Goal: Check status: Check status

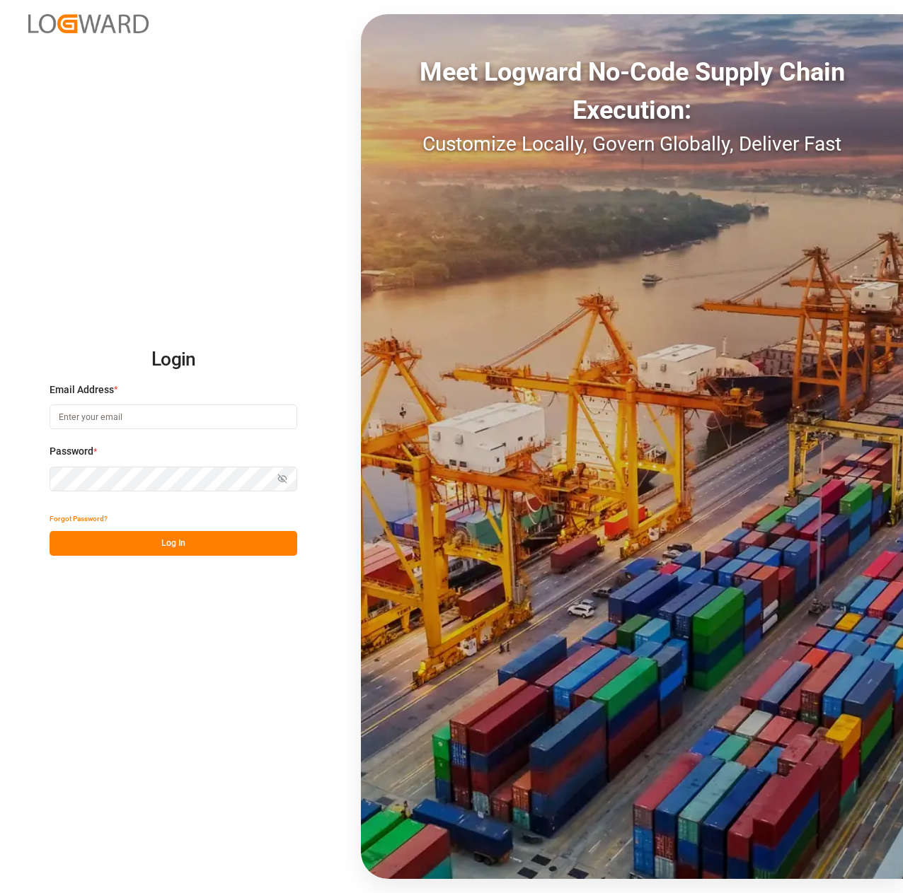
click at [149, 423] on input at bounding box center [174, 417] width 248 height 25
paste input "[EMAIL_ADDRESS][DOMAIN_NAME]"
type input "[EMAIL_ADDRESS][DOMAIN_NAME]"
click at [149, 540] on button "Log In" at bounding box center [174, 543] width 248 height 25
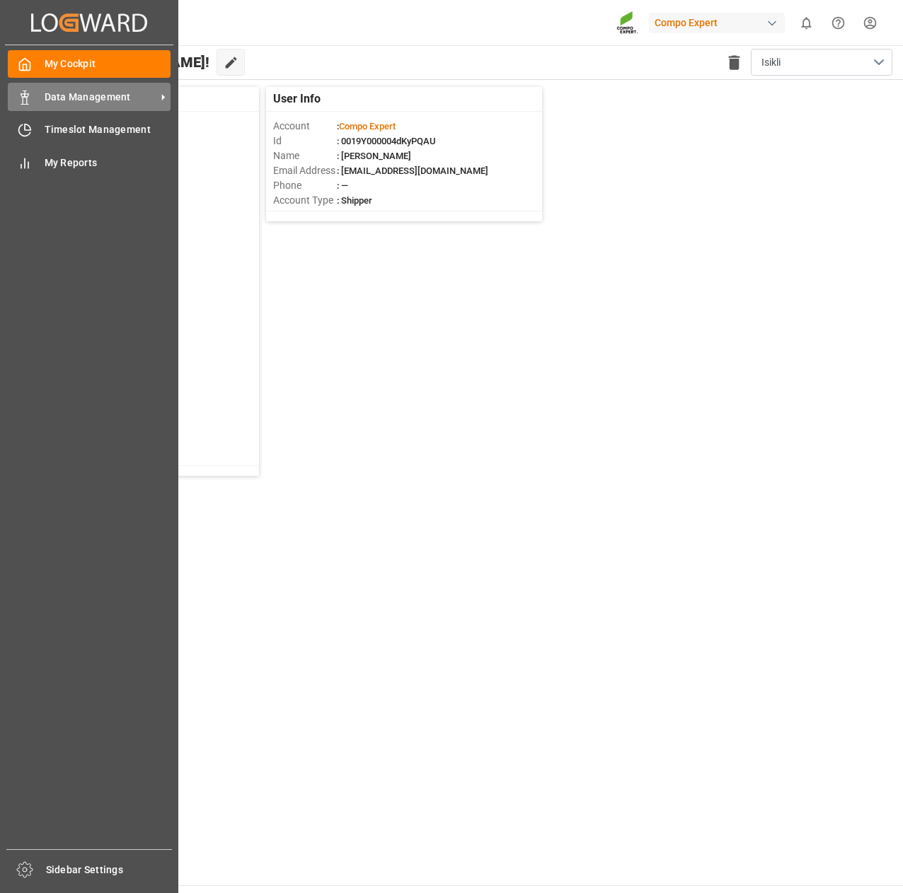
click at [86, 98] on span "Data Management" at bounding box center [101, 97] width 112 height 15
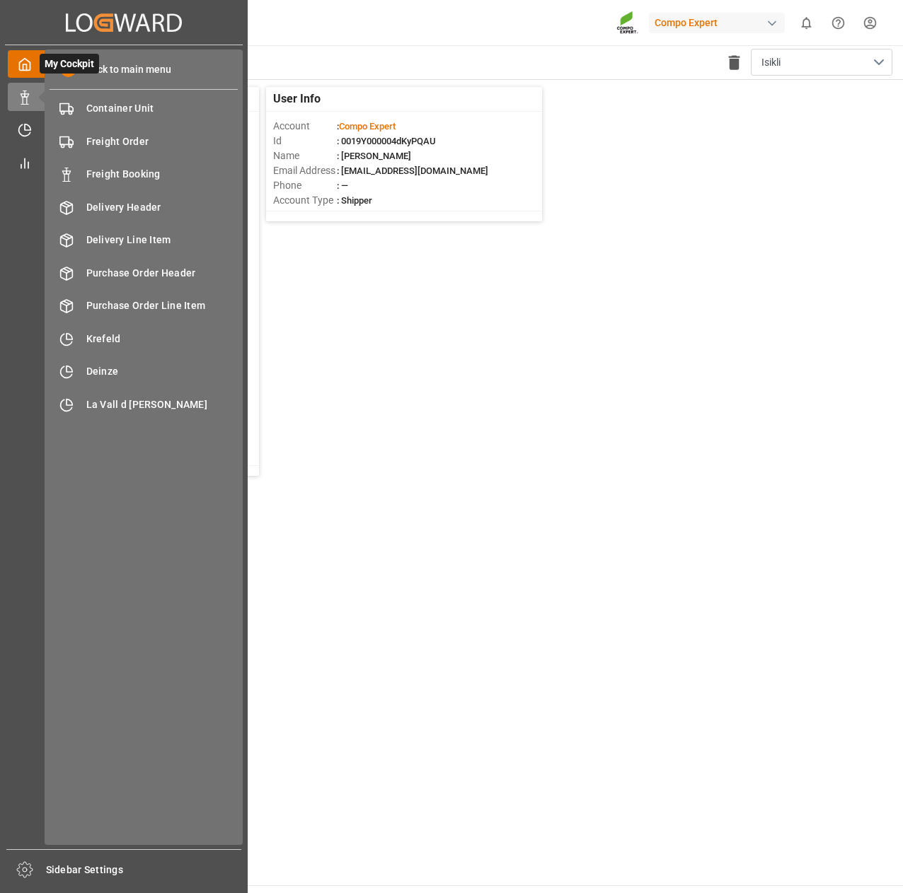
click at [30, 64] on icon at bounding box center [25, 65] width 11 height 12
click at [30, 122] on div at bounding box center [20, 129] width 24 height 15
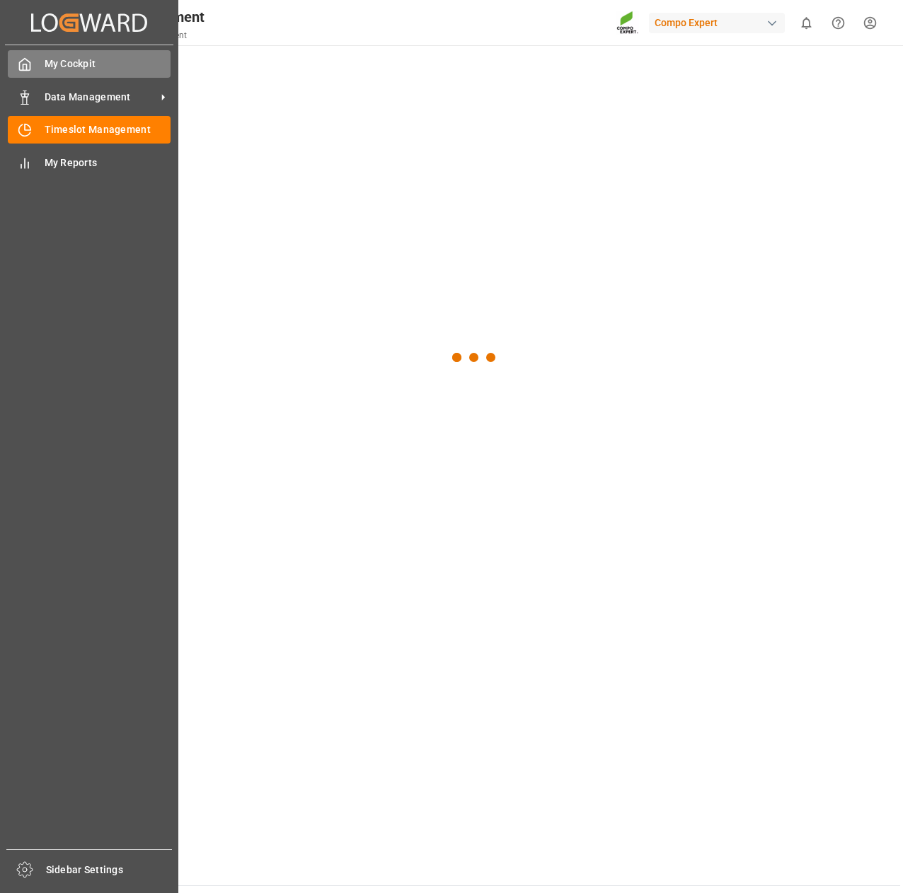
click at [74, 71] on span "My Cockpit" at bounding box center [108, 64] width 127 height 15
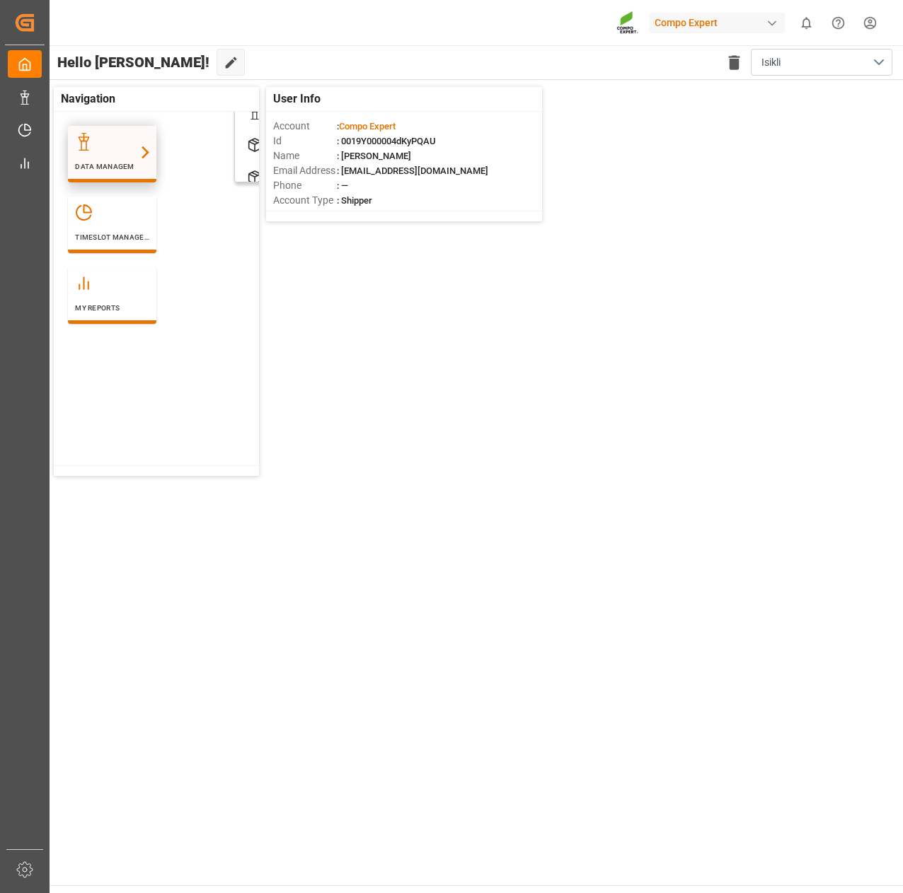
click at [104, 137] on div at bounding box center [112, 142] width 74 height 18
click at [141, 158] on icon at bounding box center [145, 152] width 15 height 15
click at [93, 158] on div "Data Management" at bounding box center [112, 152] width 74 height 39
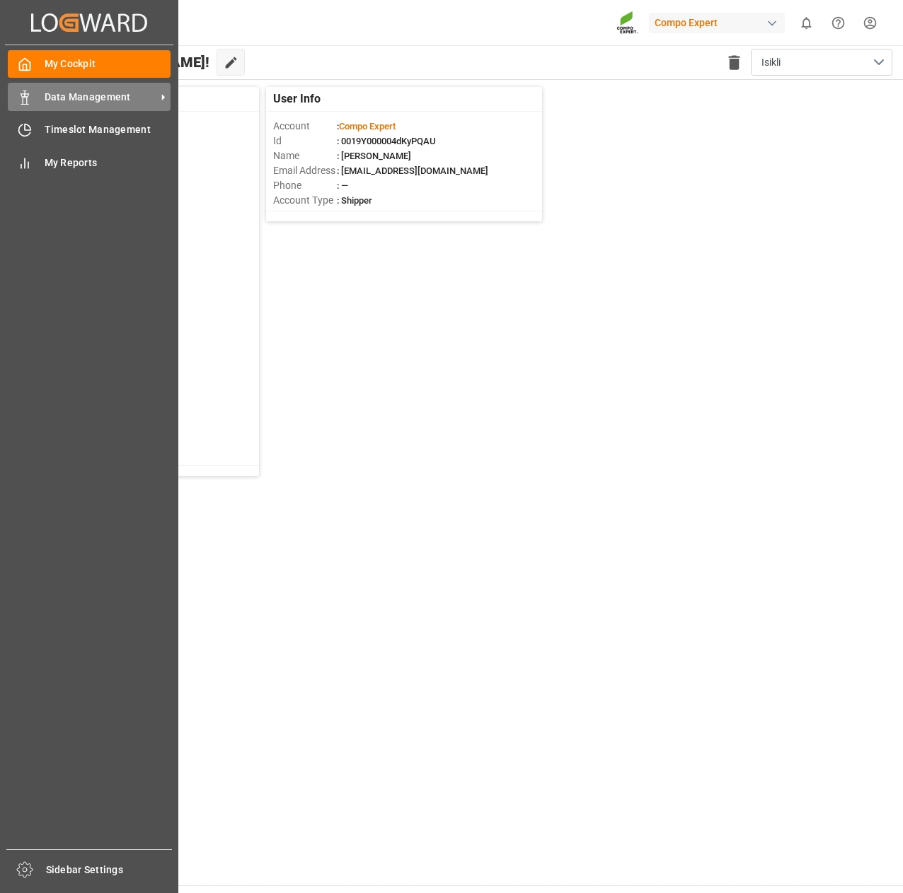
click at [46, 103] on span "Data Management" at bounding box center [101, 97] width 112 height 15
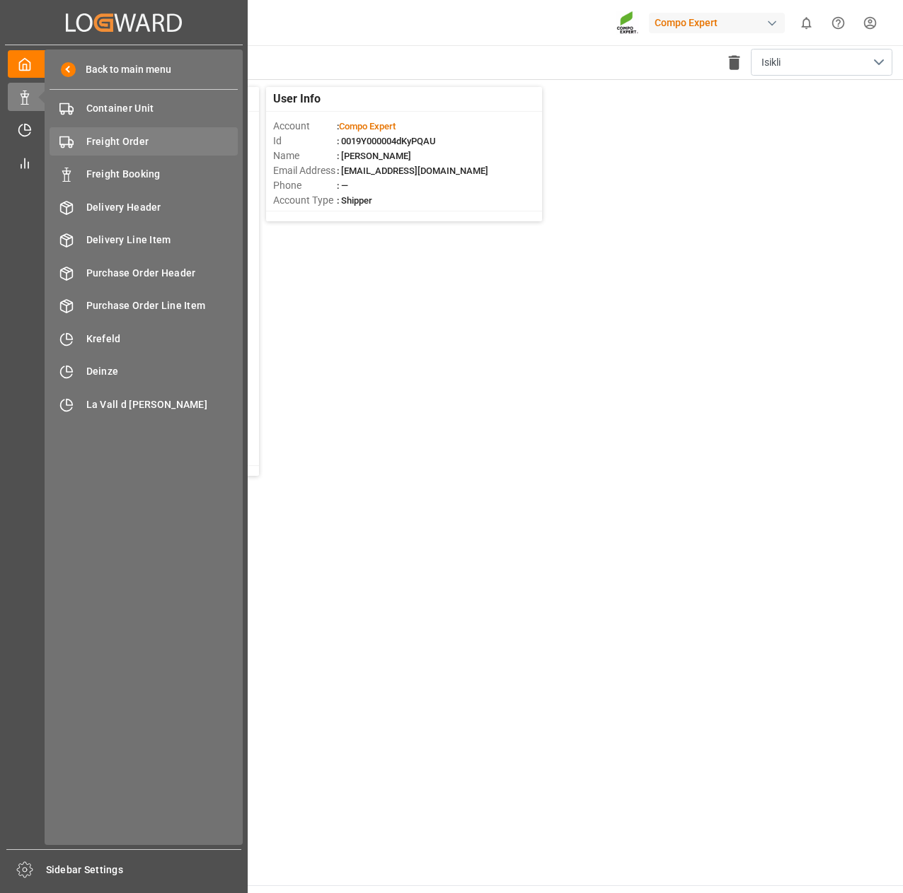
click at [138, 135] on span "Freight Order" at bounding box center [162, 141] width 152 height 15
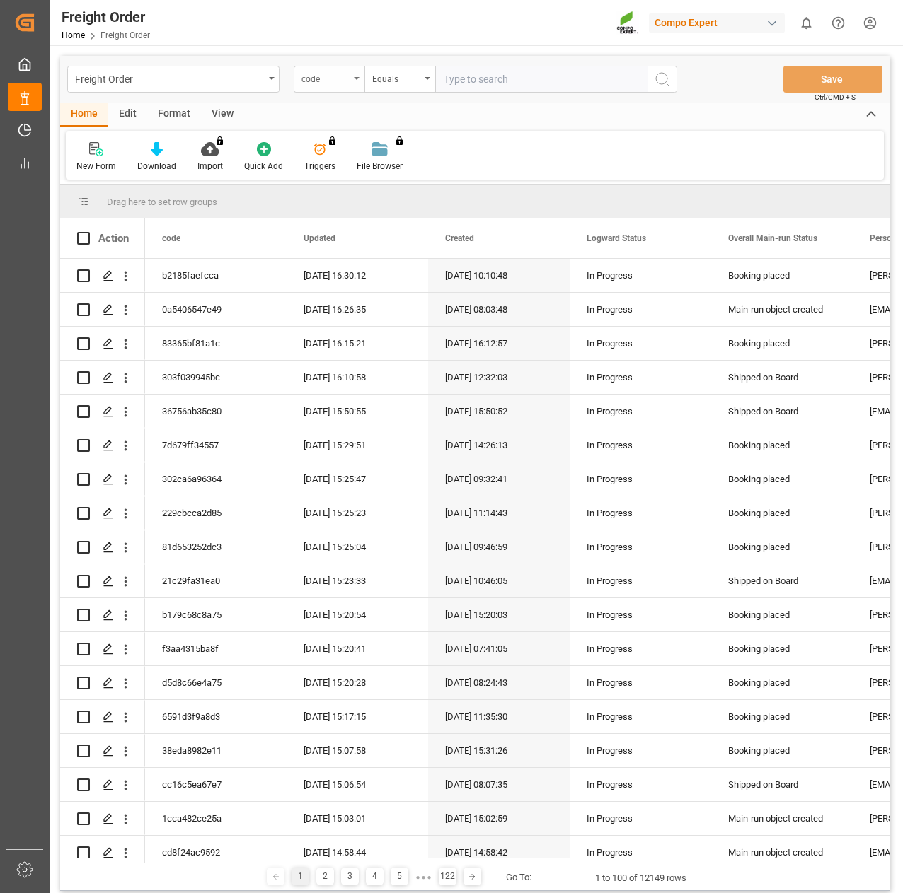
click at [346, 84] on div "code" at bounding box center [325, 77] width 48 height 16
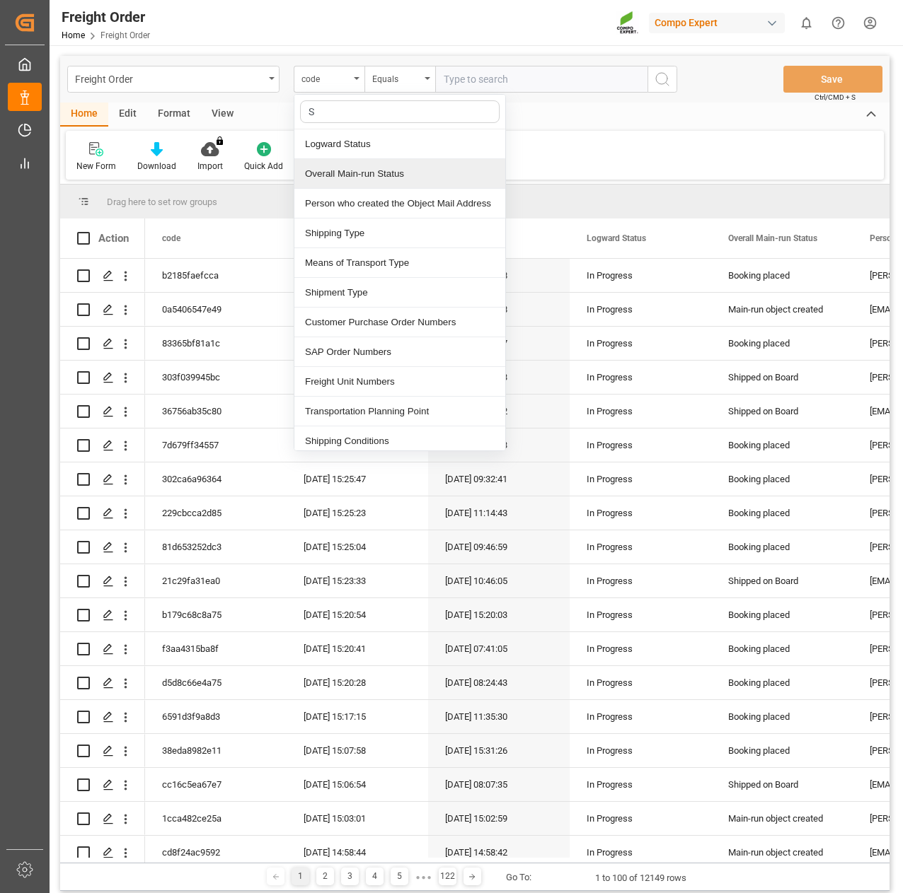
type input "Sa"
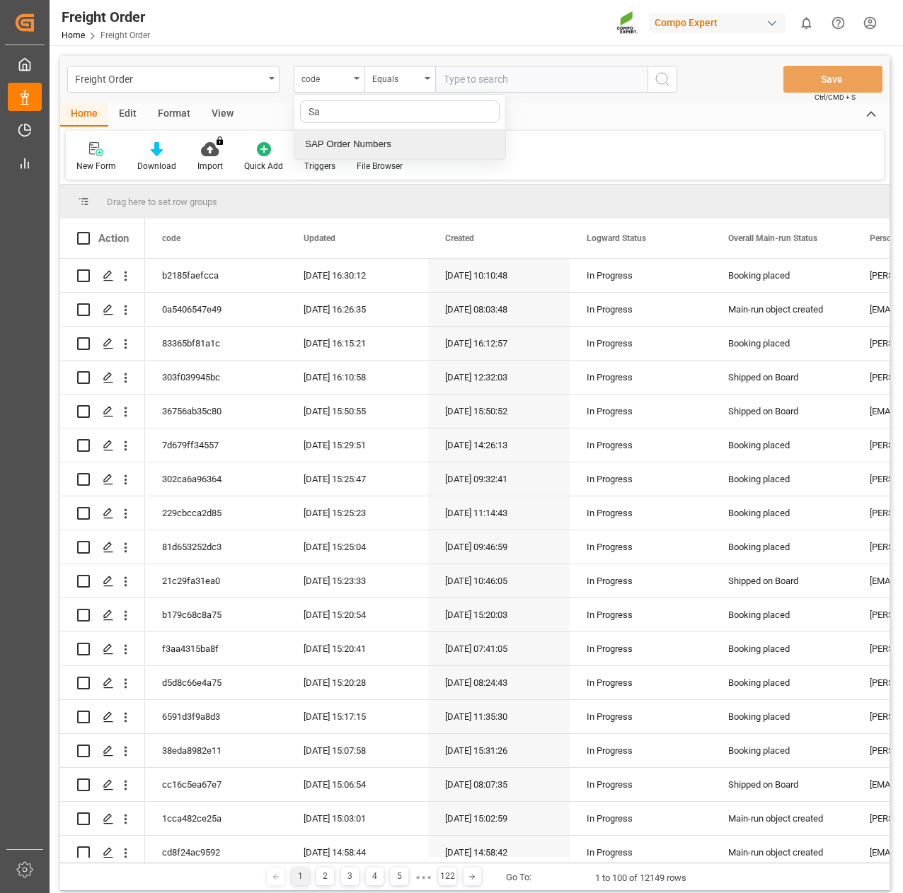
click at [373, 141] on div "SAP Order Numbers" at bounding box center [399, 144] width 211 height 30
click at [400, 86] on div "Equals" at bounding box center [399, 79] width 71 height 27
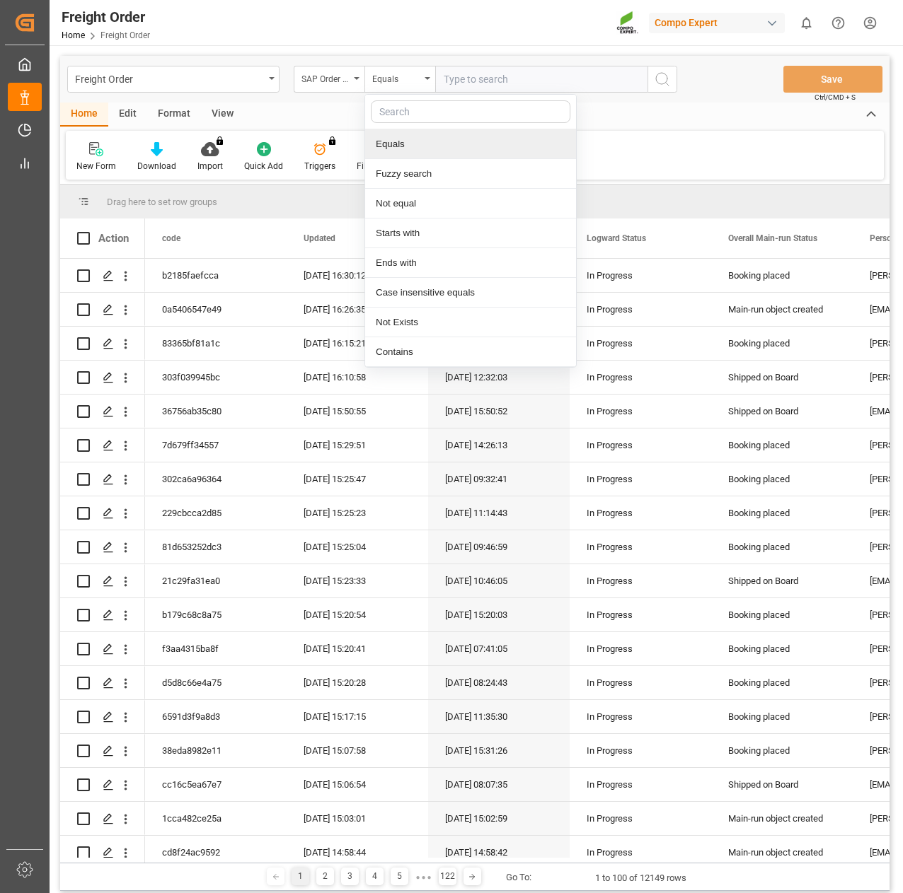
click at [403, 141] on div "Equals" at bounding box center [470, 144] width 211 height 30
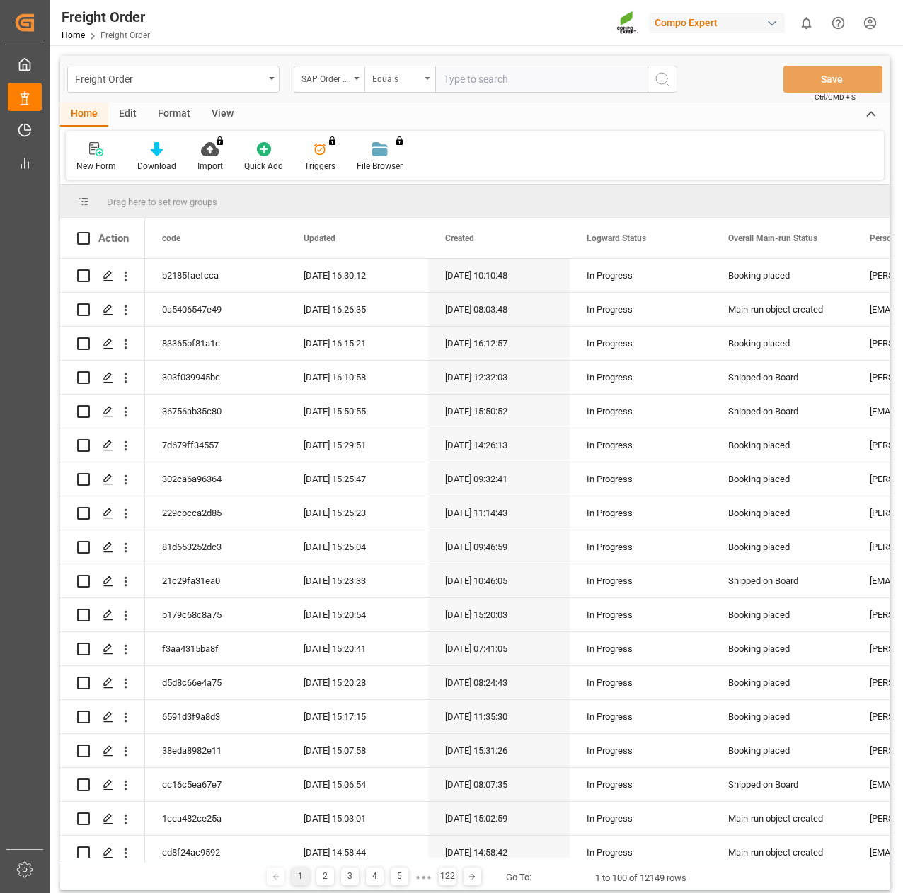
click at [408, 90] on div "Equals" at bounding box center [399, 79] width 71 height 27
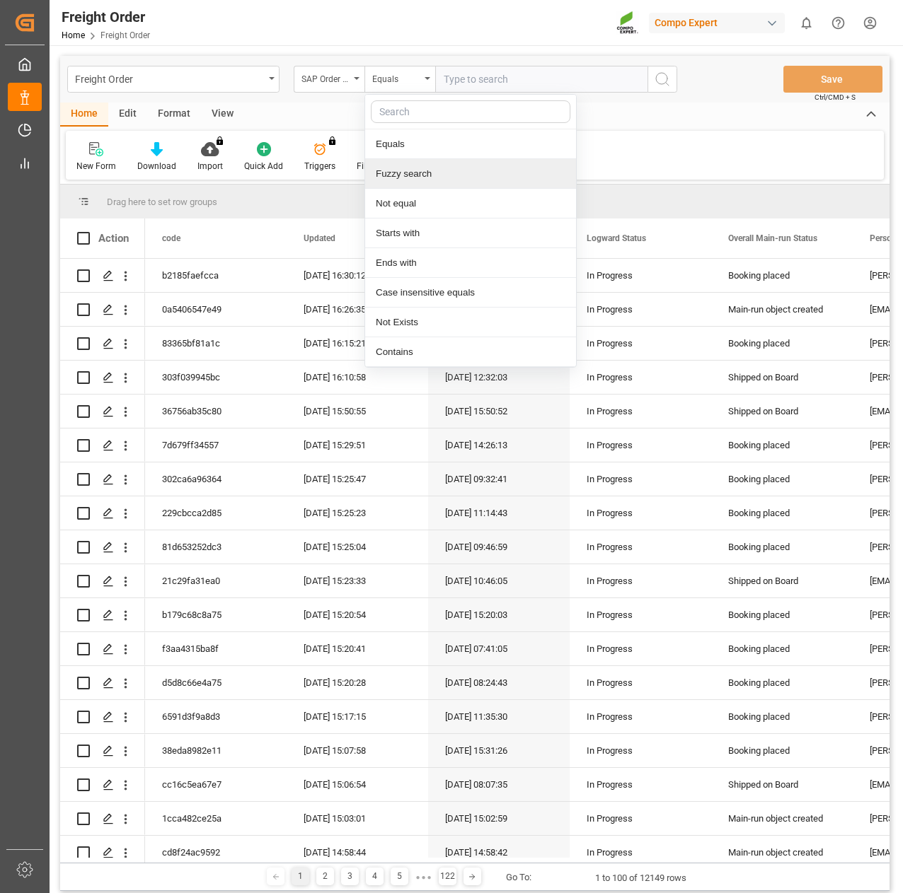
click at [398, 180] on div "Fuzzy search" at bounding box center [470, 174] width 211 height 30
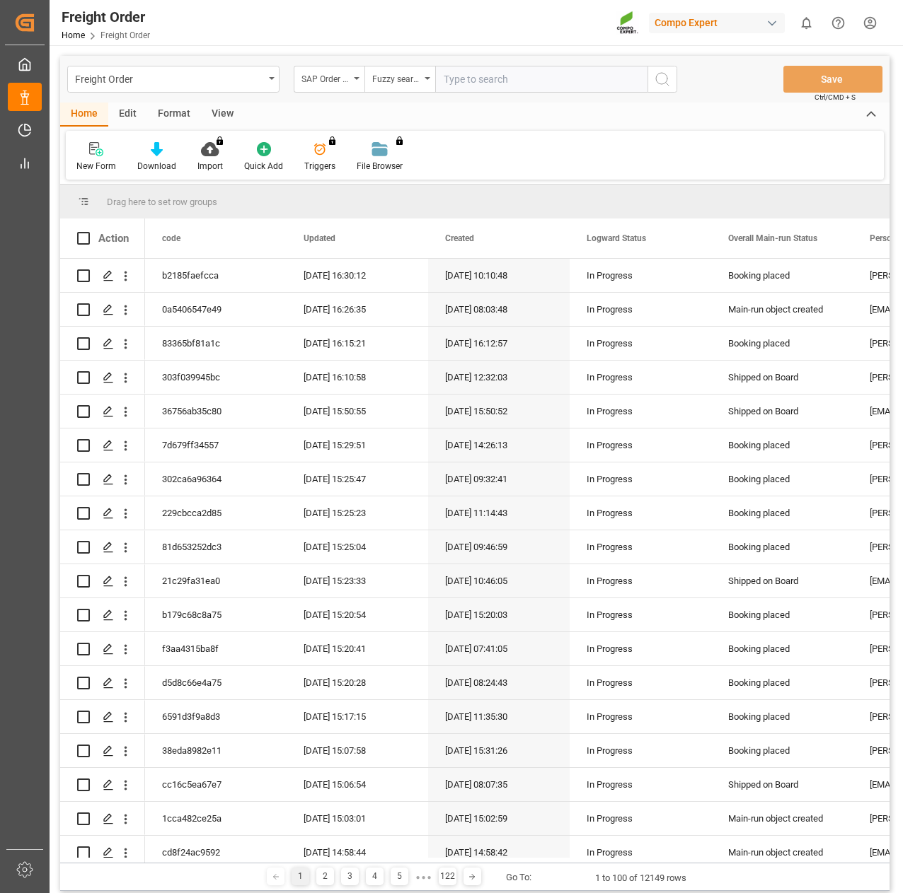
click at [493, 83] on input "text" at bounding box center [541, 79] width 212 height 27
type input "2000000597"
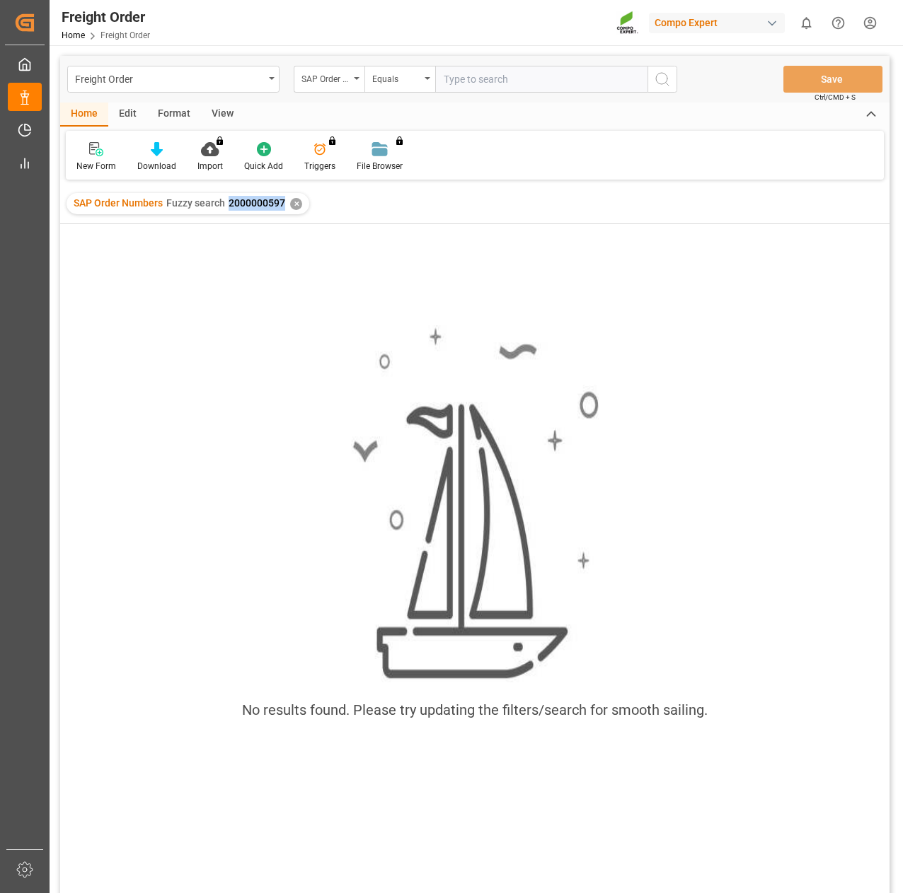
drag, startPoint x: 225, startPoint y: 204, endPoint x: 284, endPoint y: 202, distance: 58.7
click at [284, 202] on div "SAP Order Numbers Fuzzy search 2000000597" at bounding box center [180, 203] width 212 height 15
copy span "2000000597"
click at [267, 78] on div "Freight Order" at bounding box center [173, 79] width 212 height 27
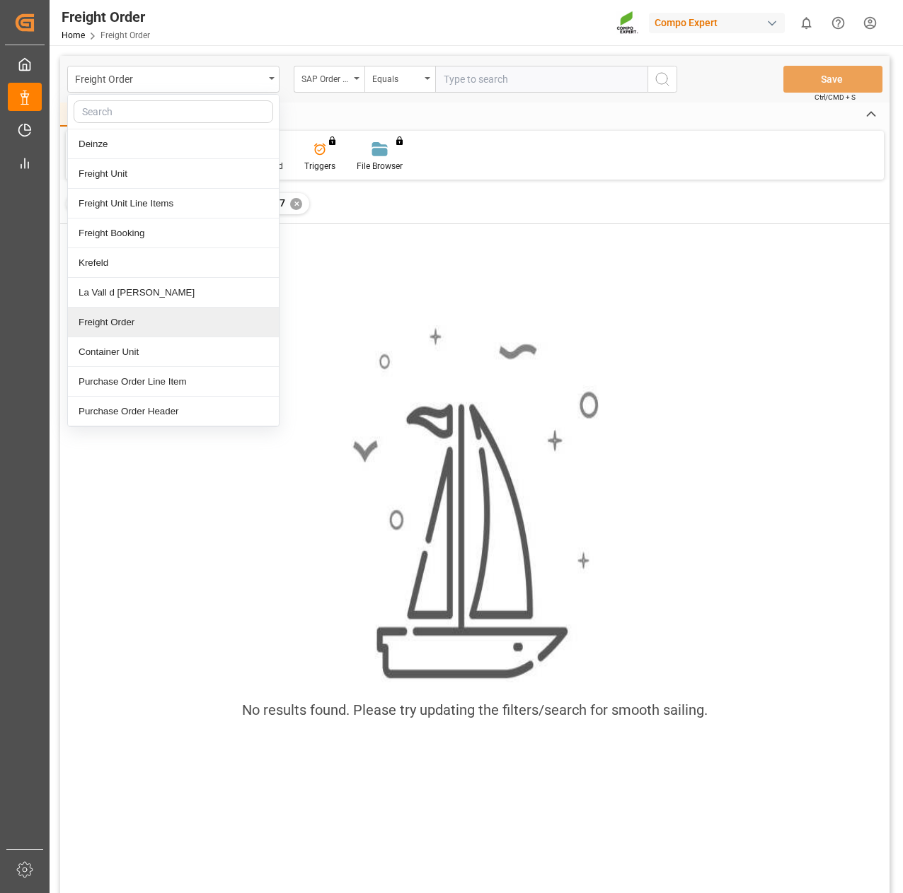
click at [175, 321] on div "Freight Order" at bounding box center [173, 323] width 211 height 30
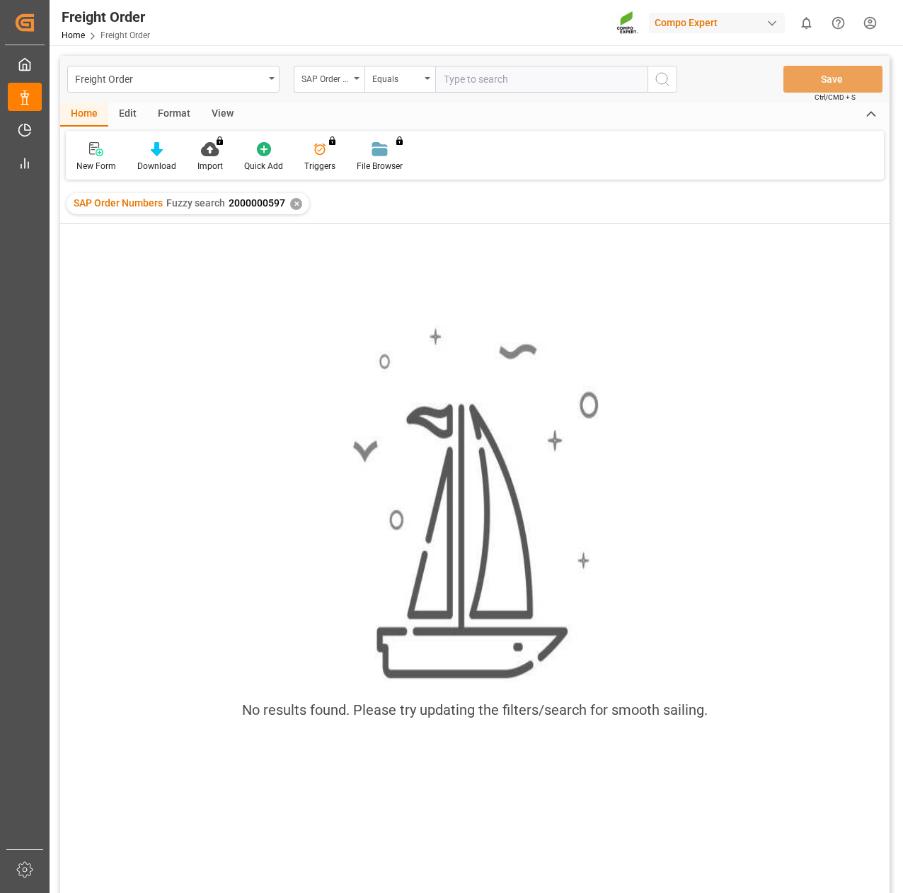
click at [486, 80] on input "text" at bounding box center [541, 79] width 212 height 27
paste input "2000000597"
type input "2000000597"
click at [296, 207] on div "✕" at bounding box center [296, 204] width 12 height 12
click at [245, 72] on div "Freight Order" at bounding box center [169, 78] width 189 height 18
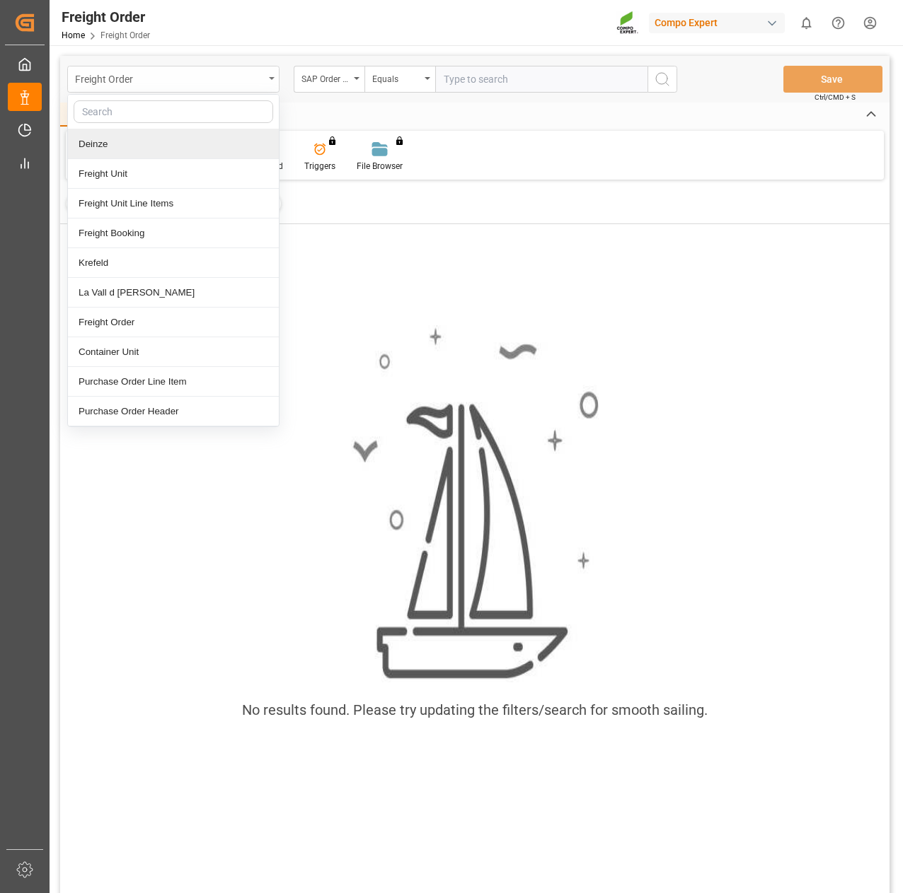
click at [246, 78] on div "Freight Order" at bounding box center [169, 78] width 189 height 18
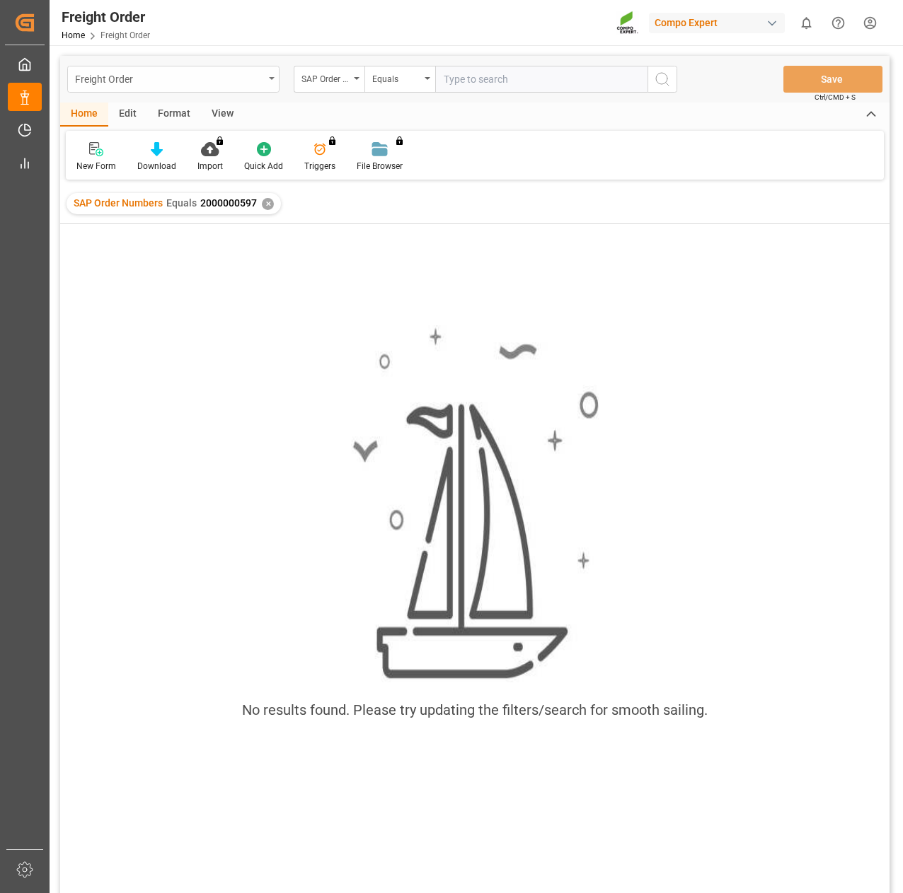
click at [246, 78] on div "Freight Order" at bounding box center [169, 78] width 189 height 18
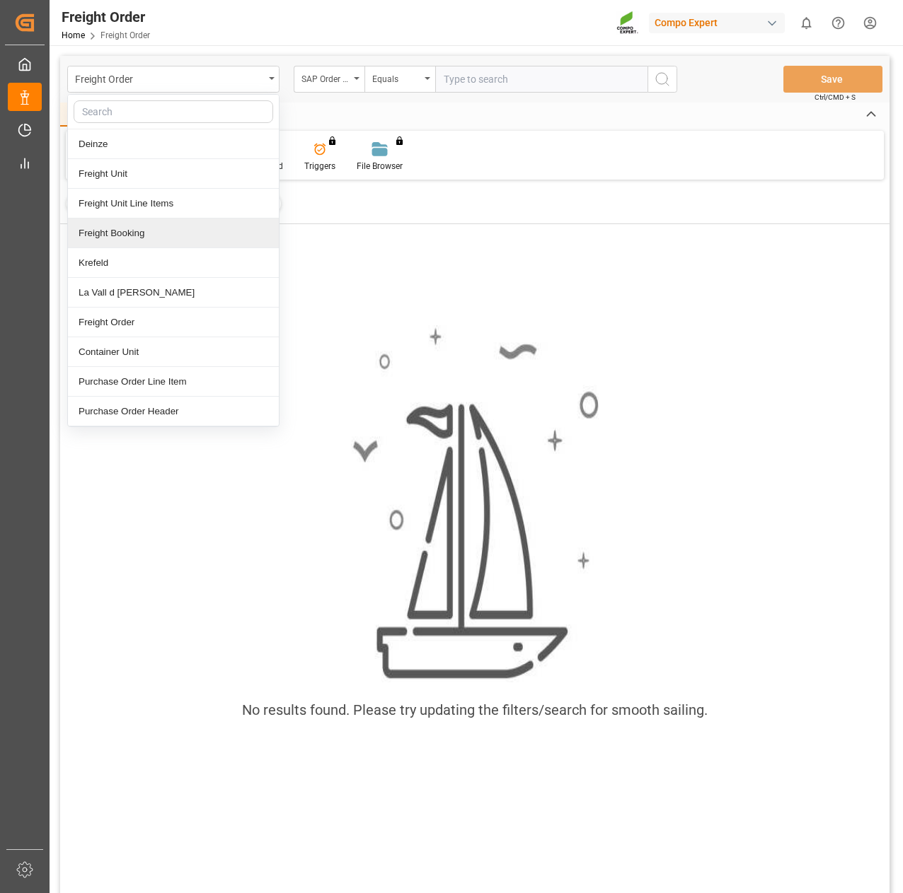
click at [170, 236] on div "Freight Booking" at bounding box center [173, 234] width 211 height 30
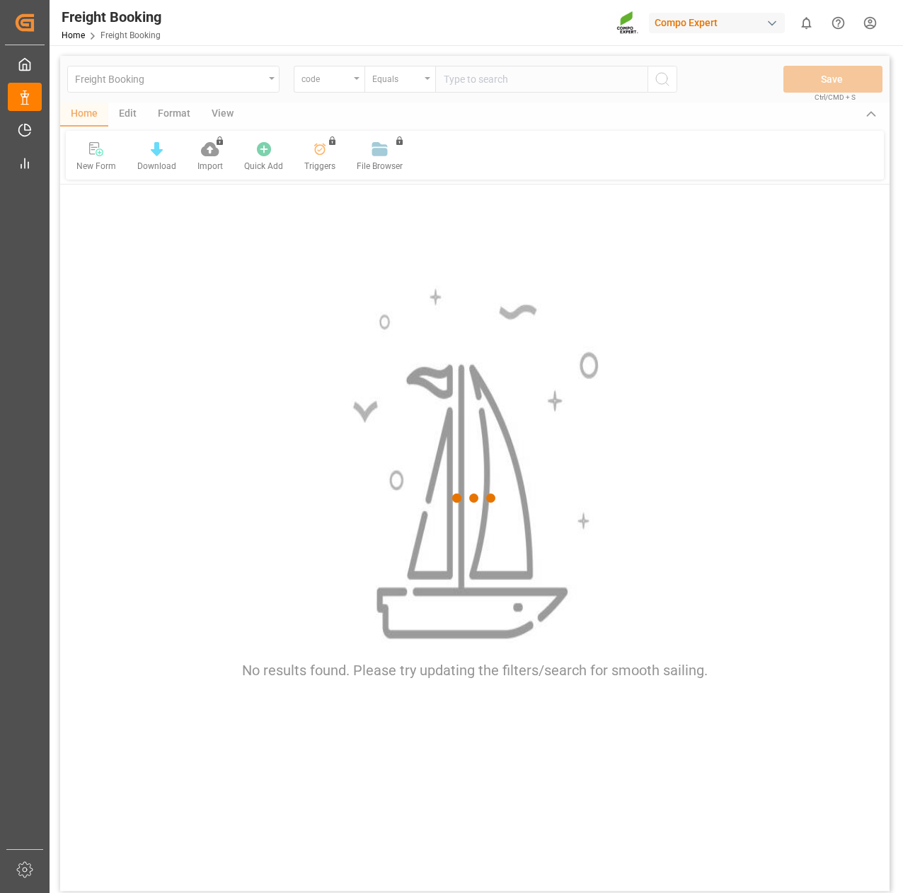
click at [336, 85] on div at bounding box center [474, 498] width 829 height 885
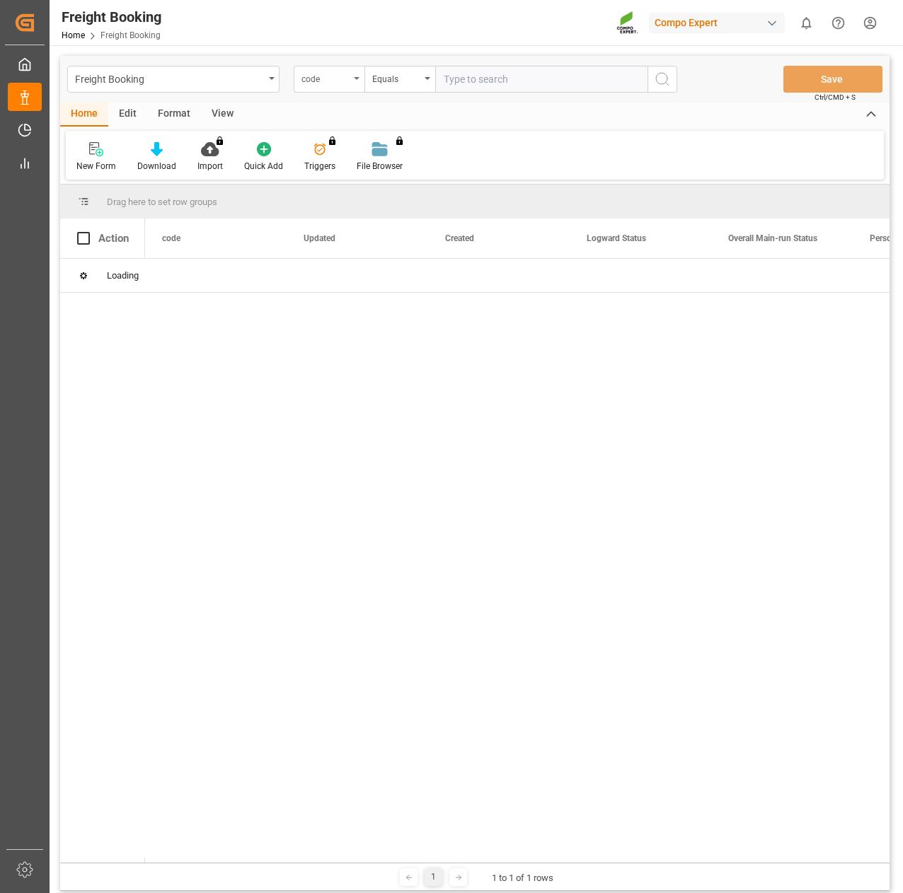
click at [349, 85] on div "code" at bounding box center [325, 77] width 48 height 16
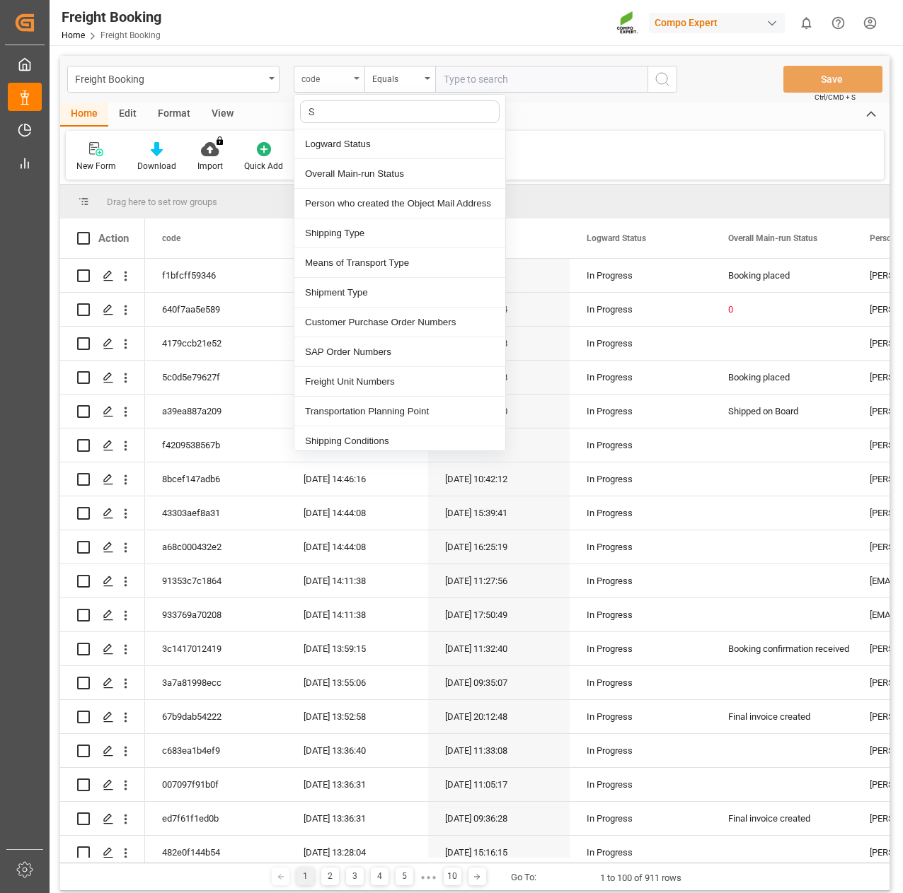
type input "Sa"
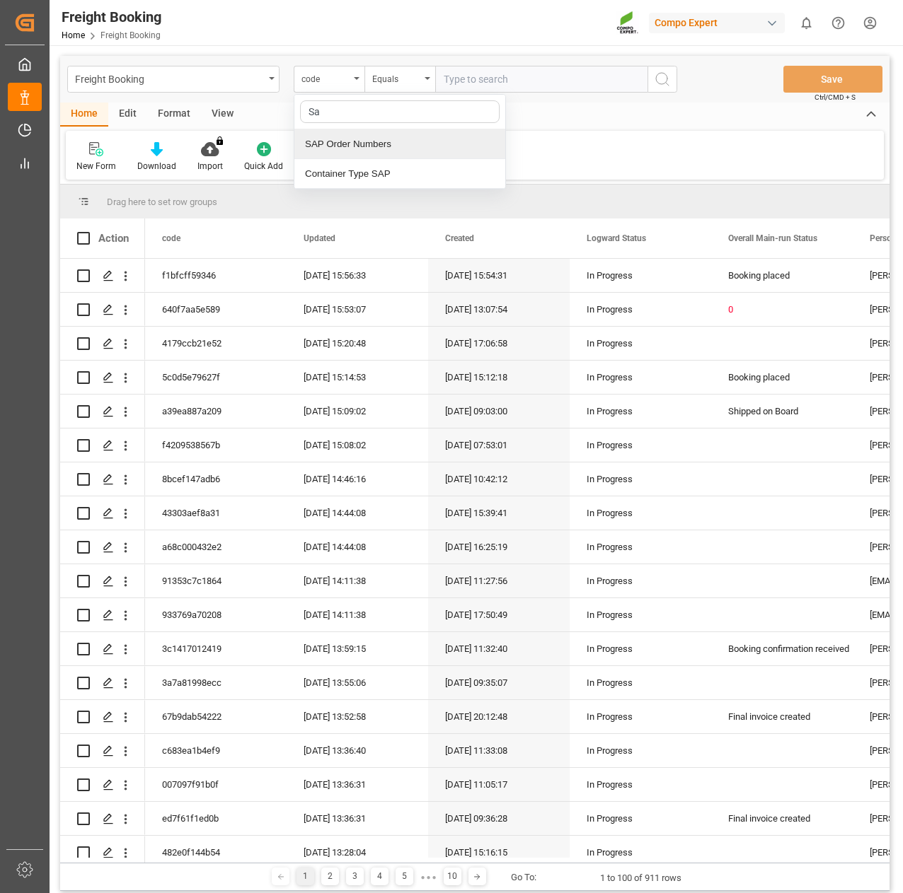
click at [347, 141] on div "SAP Order Numbers" at bounding box center [399, 144] width 211 height 30
click at [395, 84] on div "Equals" at bounding box center [396, 77] width 48 height 16
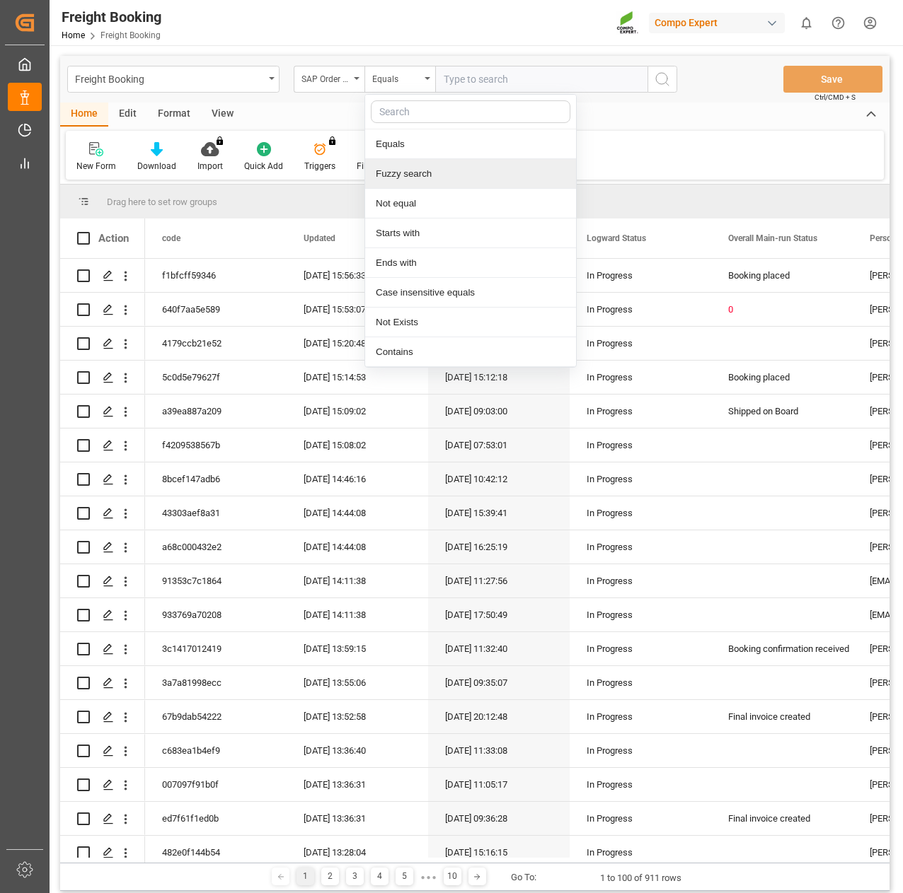
click at [394, 173] on div "Fuzzy search" at bounding box center [470, 174] width 211 height 30
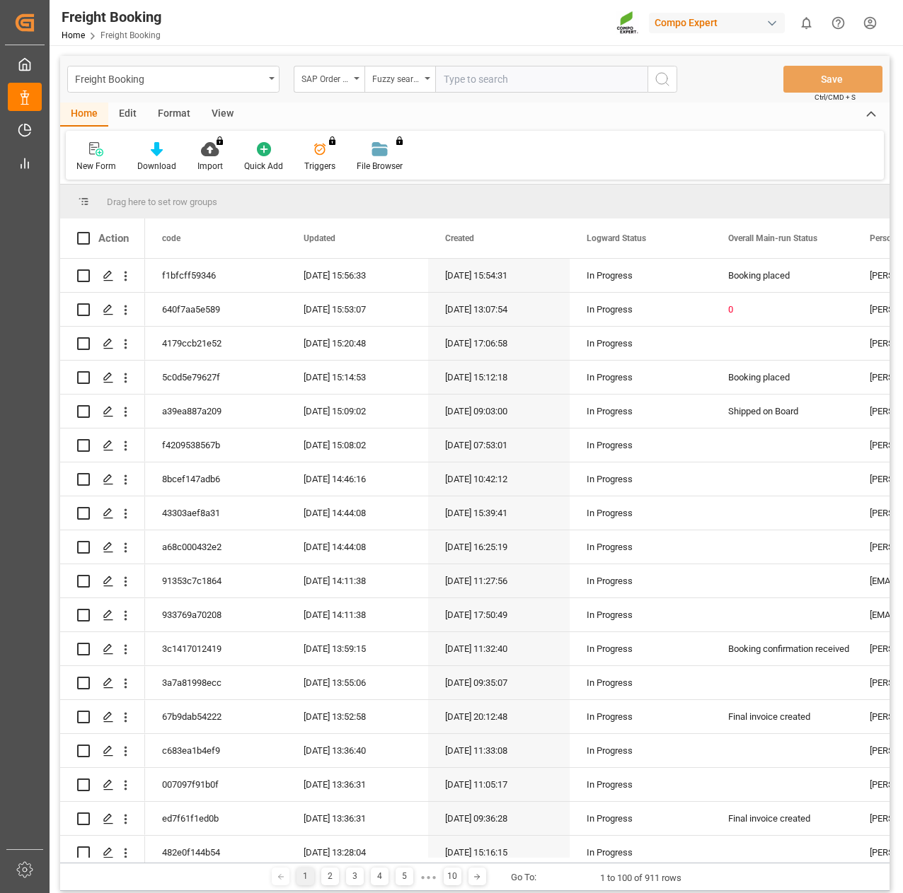
click at [477, 79] on input "text" at bounding box center [541, 79] width 212 height 27
paste input "2000000597"
type input "2000000597"
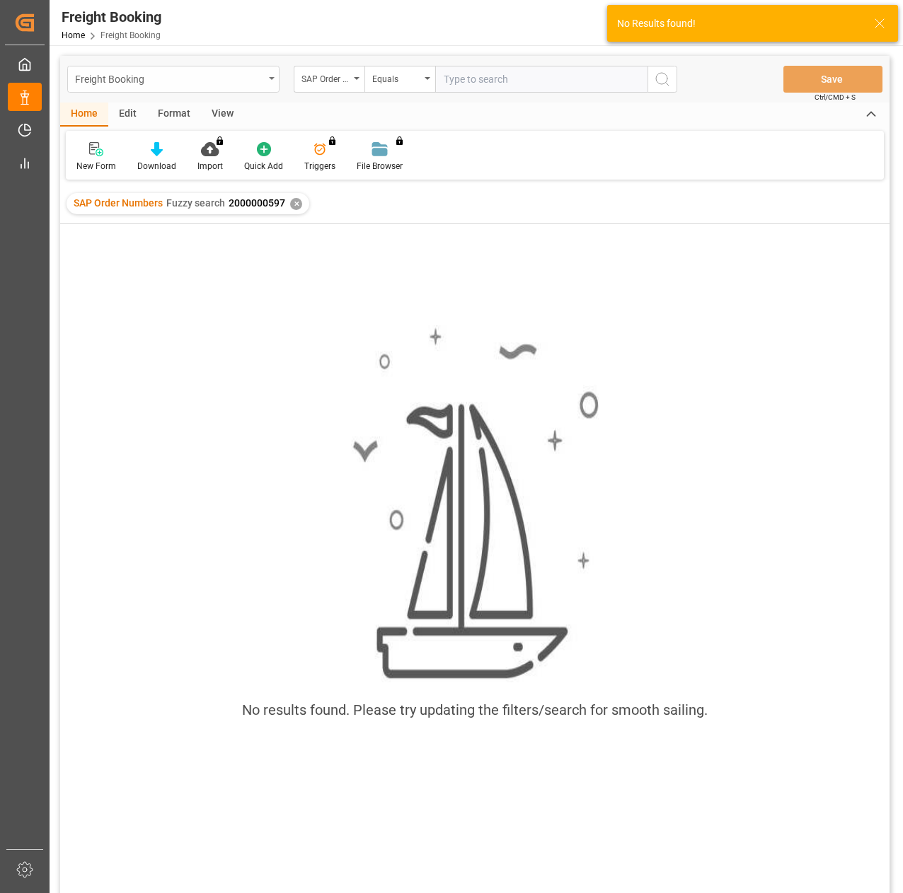
click at [235, 89] on div "Freight Booking" at bounding box center [173, 79] width 212 height 27
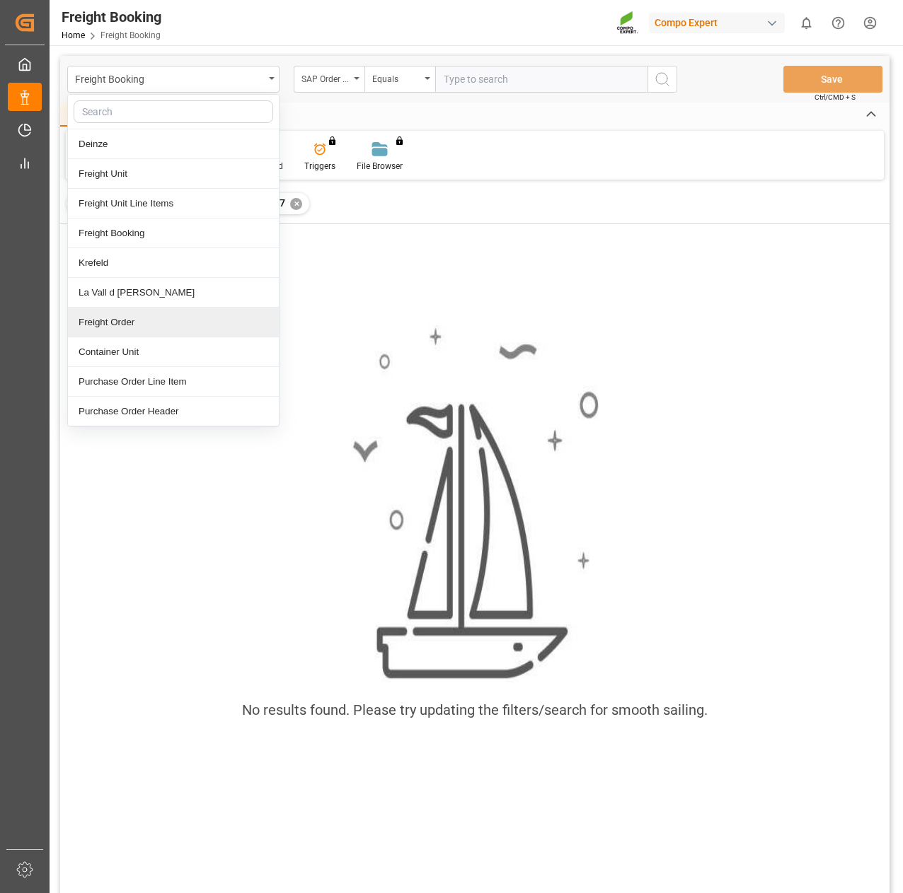
click at [152, 328] on div "Freight Order" at bounding box center [173, 323] width 211 height 30
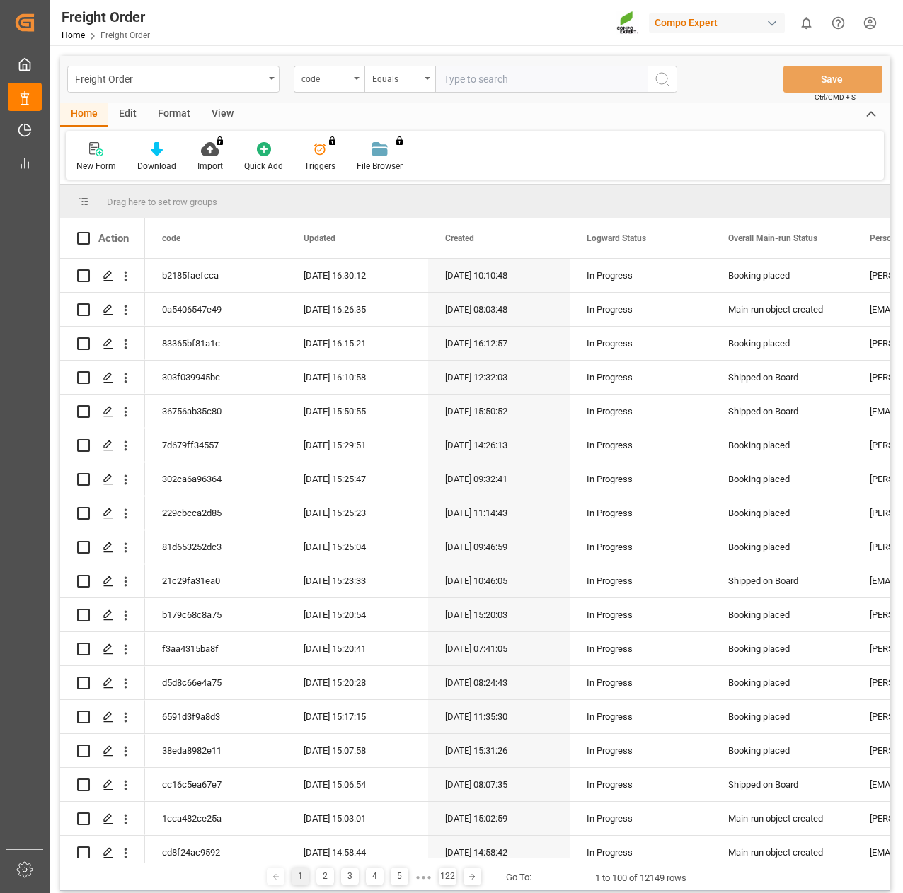
click at [331, 83] on div "code" at bounding box center [325, 77] width 48 height 16
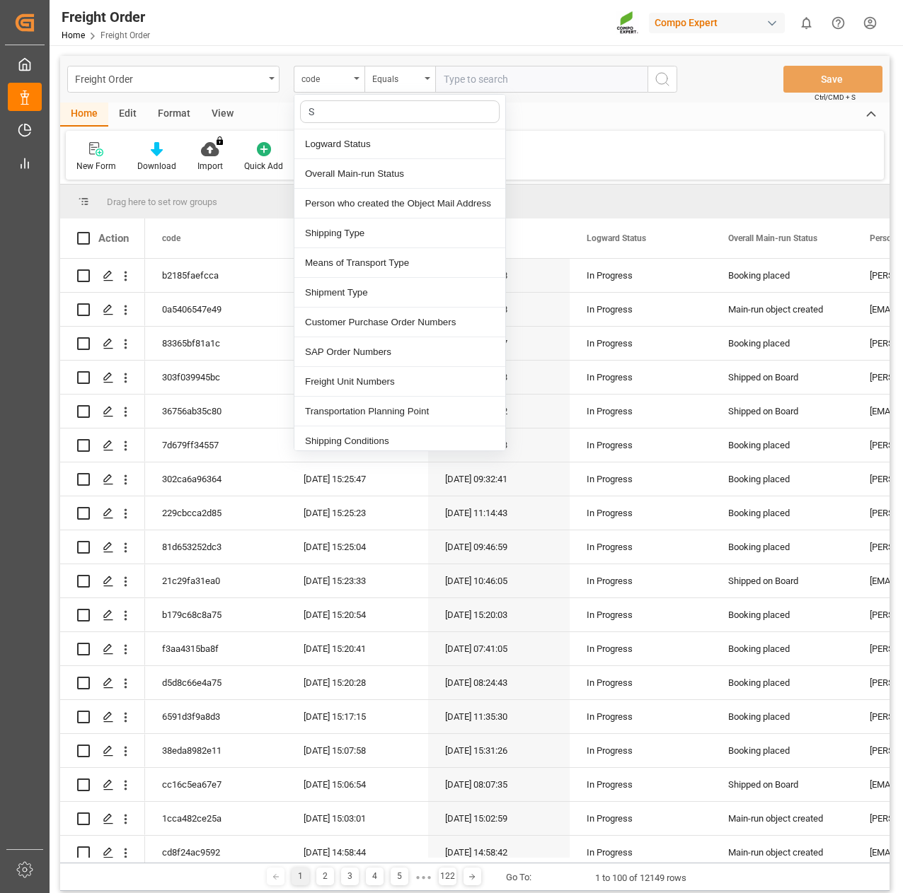
type input "Sa"
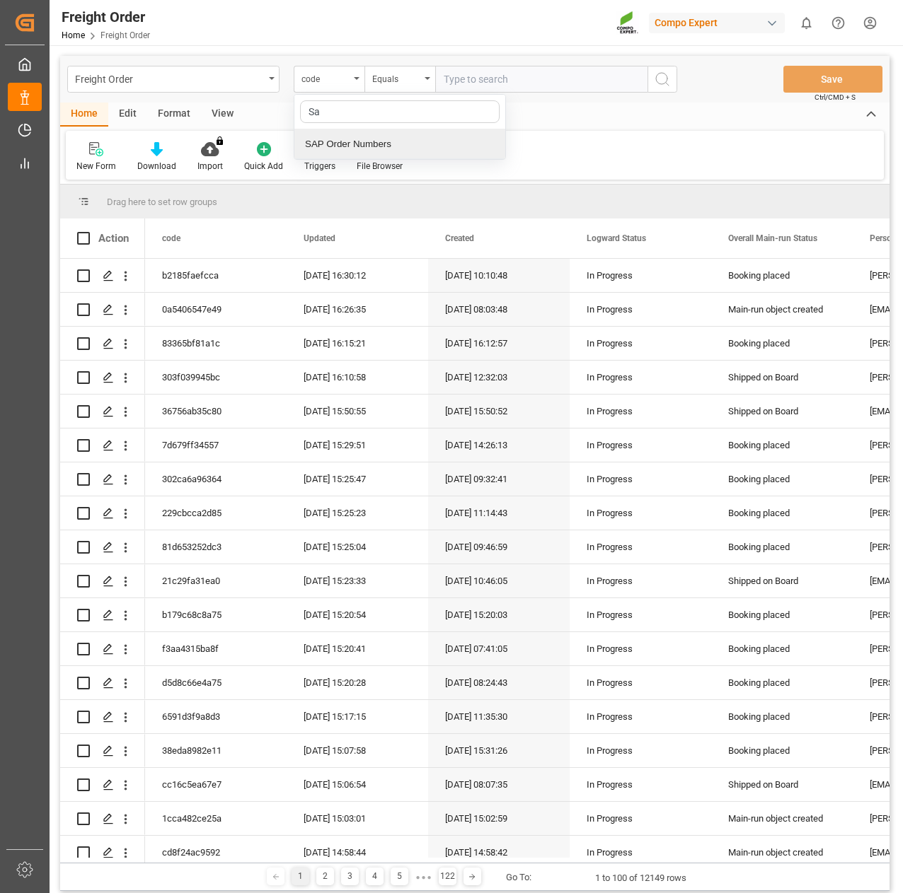
click at [346, 137] on div "SAP Order Numbers" at bounding box center [399, 144] width 211 height 30
click at [398, 84] on div "Equals" at bounding box center [396, 77] width 48 height 16
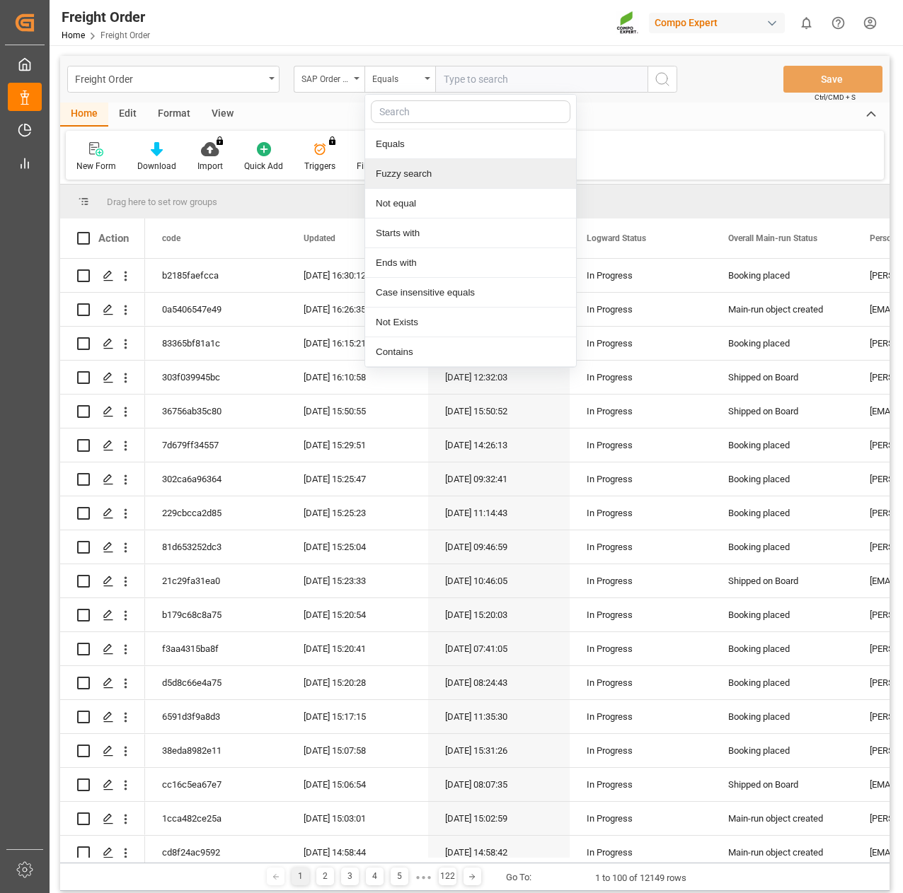
click at [399, 176] on div "Fuzzy search" at bounding box center [470, 174] width 211 height 30
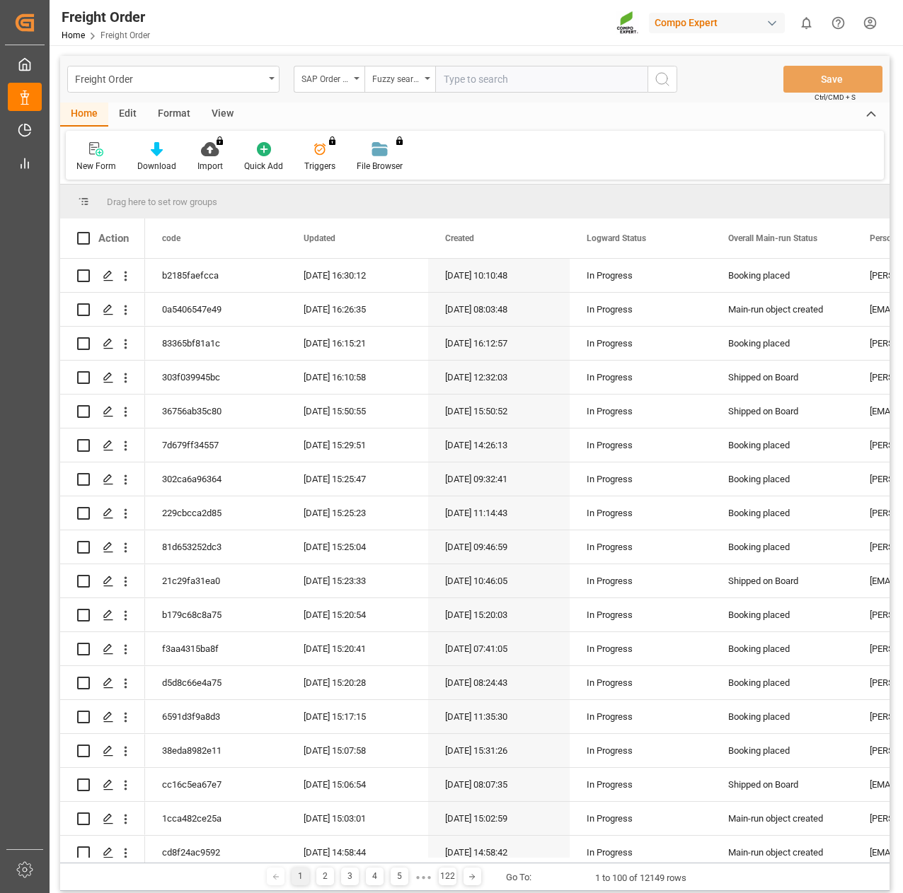
click at [475, 83] on input "text" at bounding box center [541, 79] width 212 height 27
paste input "2000000597"
type input "2000000597"
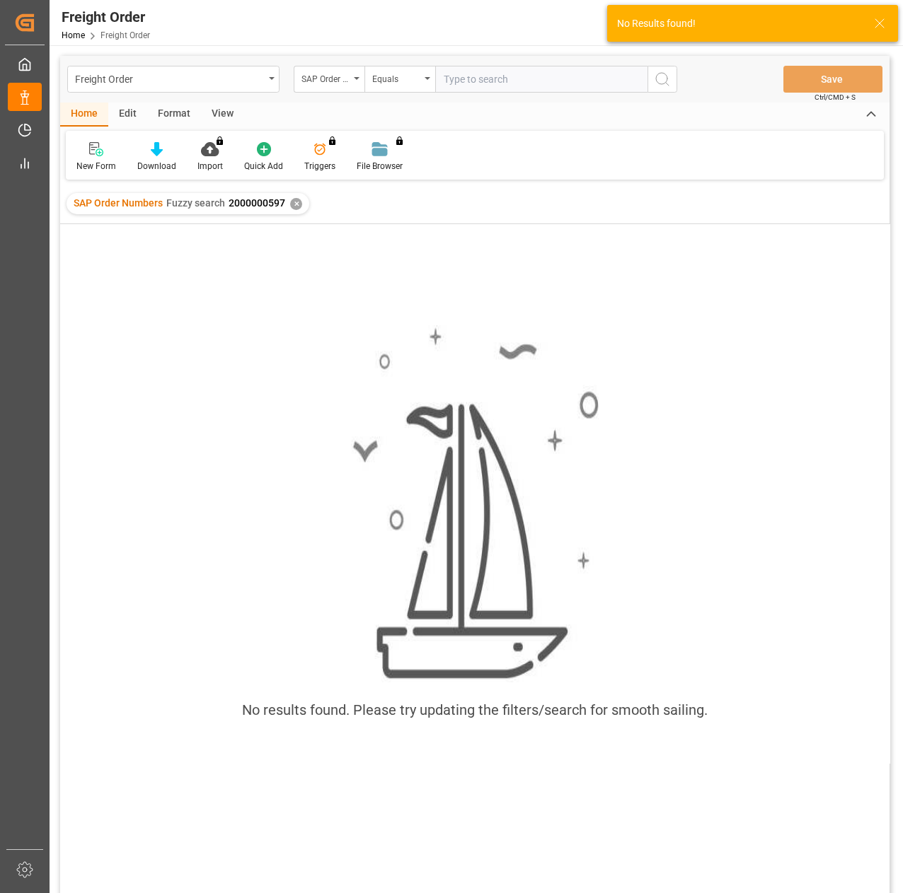
click at [886, 28] on icon at bounding box center [879, 23] width 17 height 17
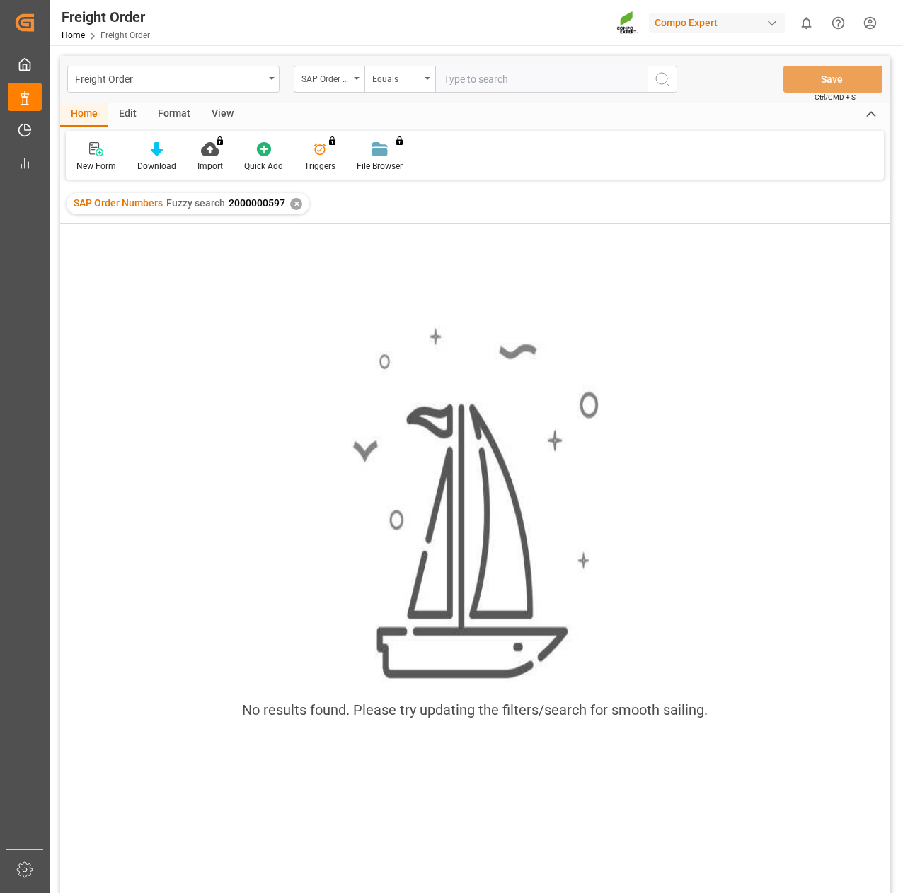
click at [291, 204] on div "✕" at bounding box center [296, 204] width 12 height 12
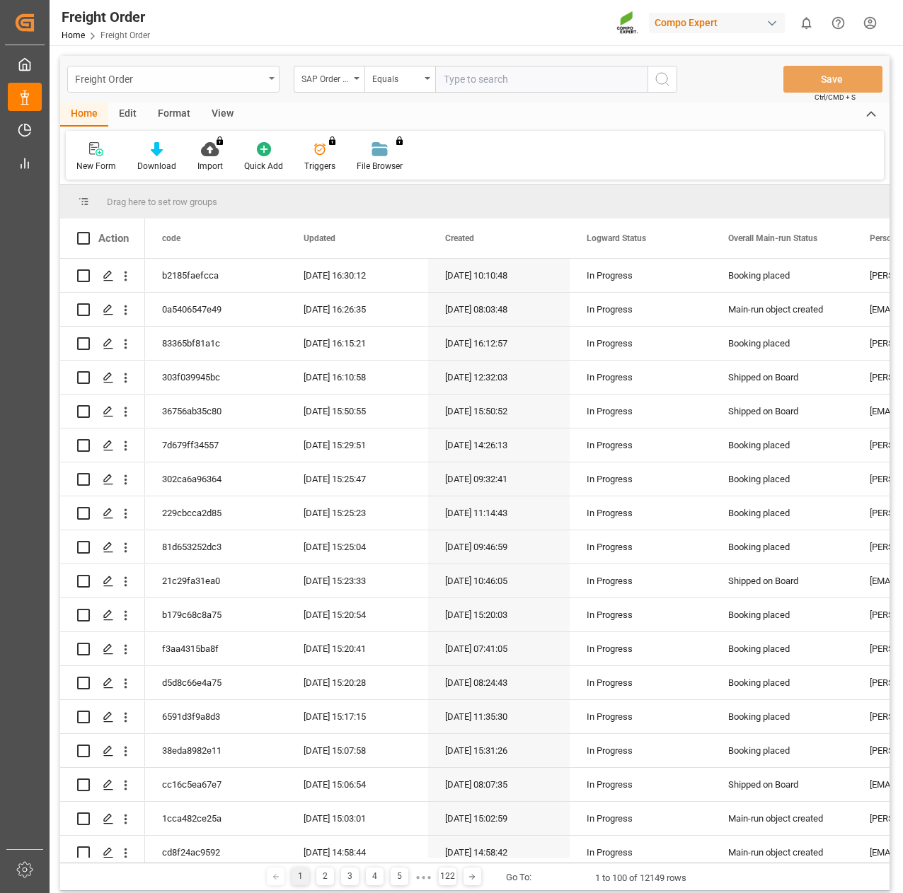
click at [217, 75] on div "Freight Order" at bounding box center [169, 78] width 189 height 18
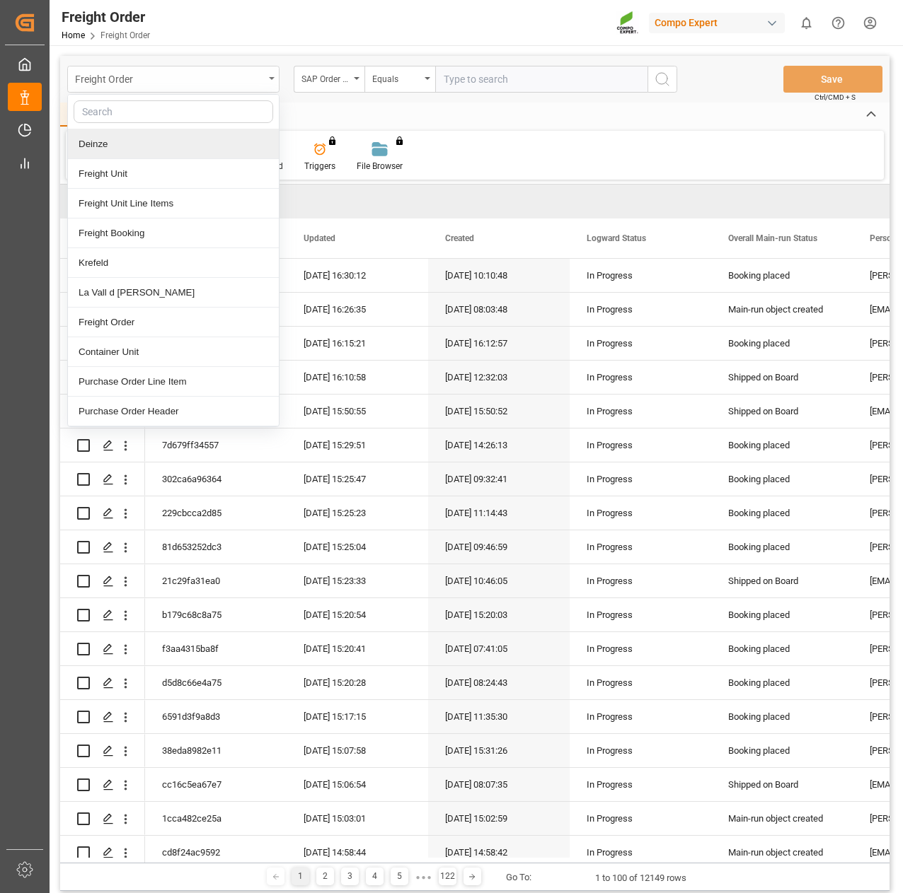
click at [156, 86] on div "Freight Order" at bounding box center [169, 78] width 189 height 18
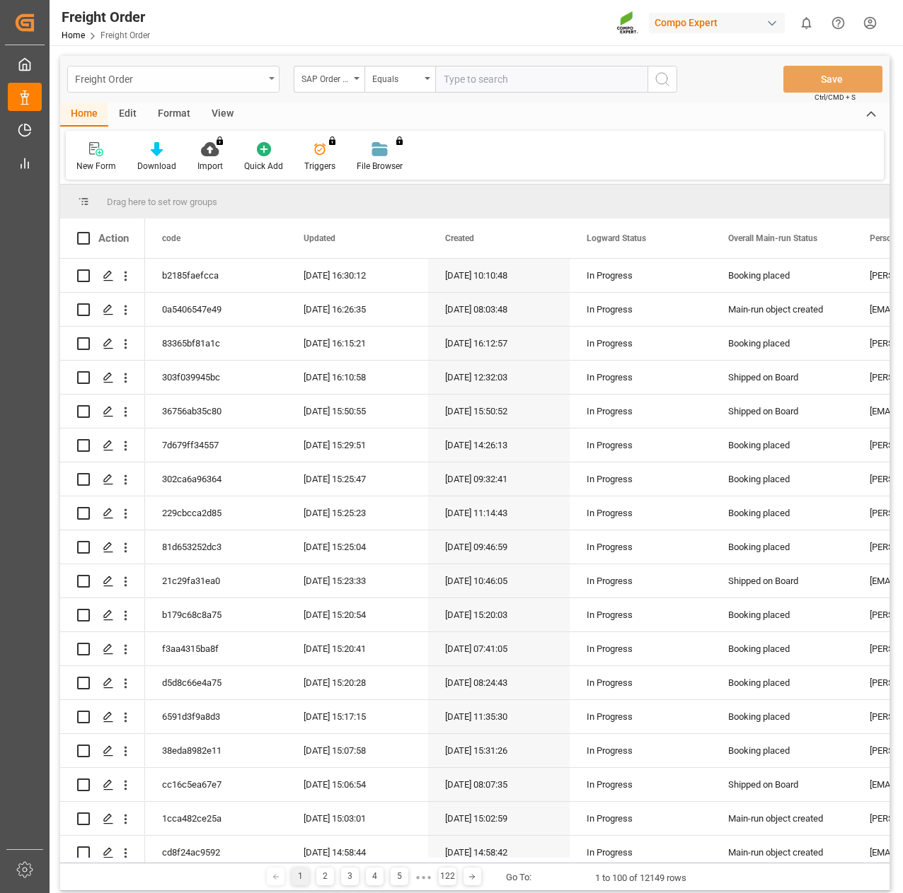
click at [156, 86] on div "Freight Order" at bounding box center [169, 78] width 189 height 18
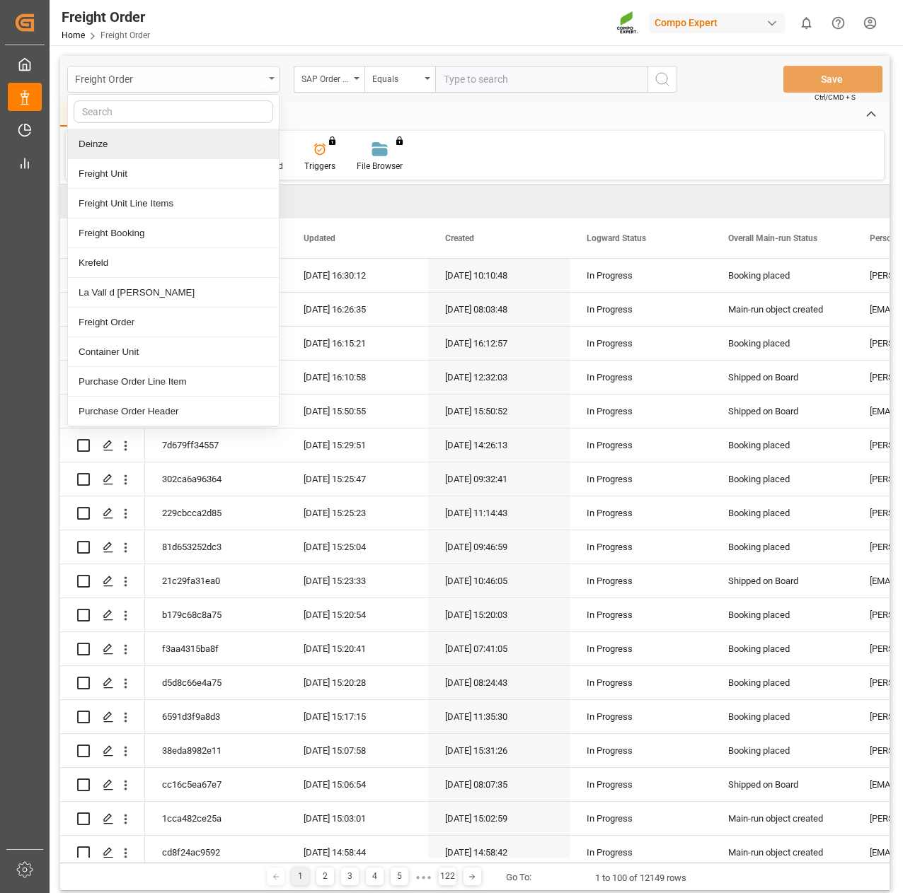
click at [279, 85] on div "Freight Order" at bounding box center [173, 79] width 212 height 27
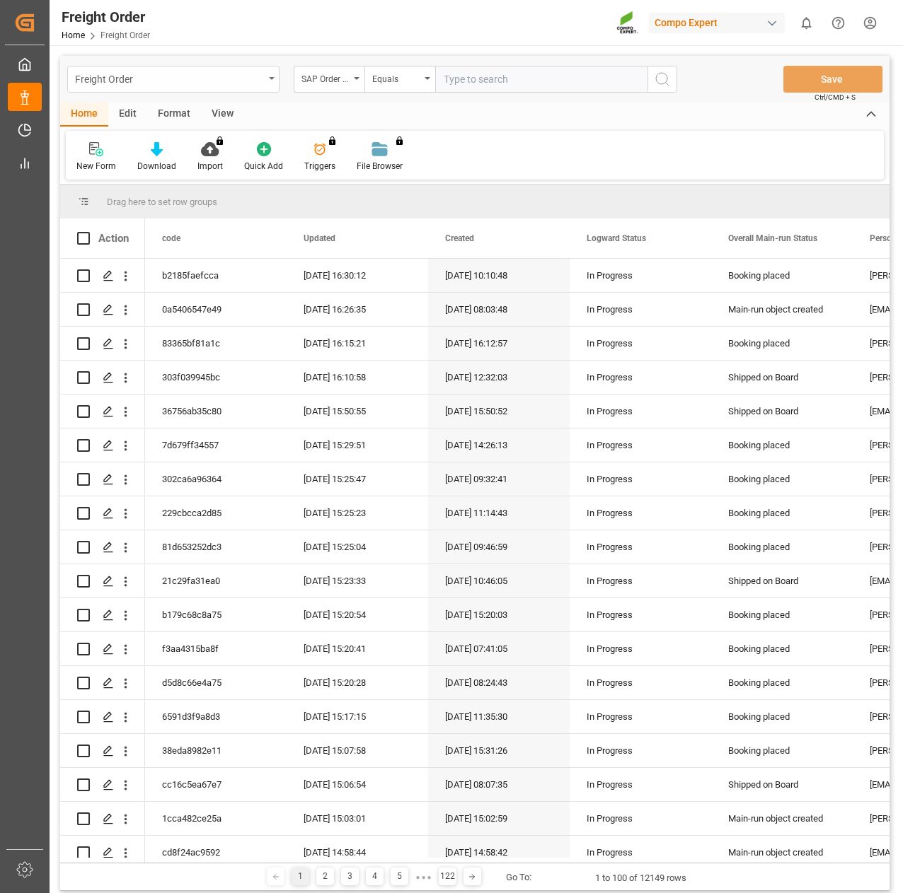
click at [270, 76] on div "Freight Order" at bounding box center [173, 79] width 212 height 27
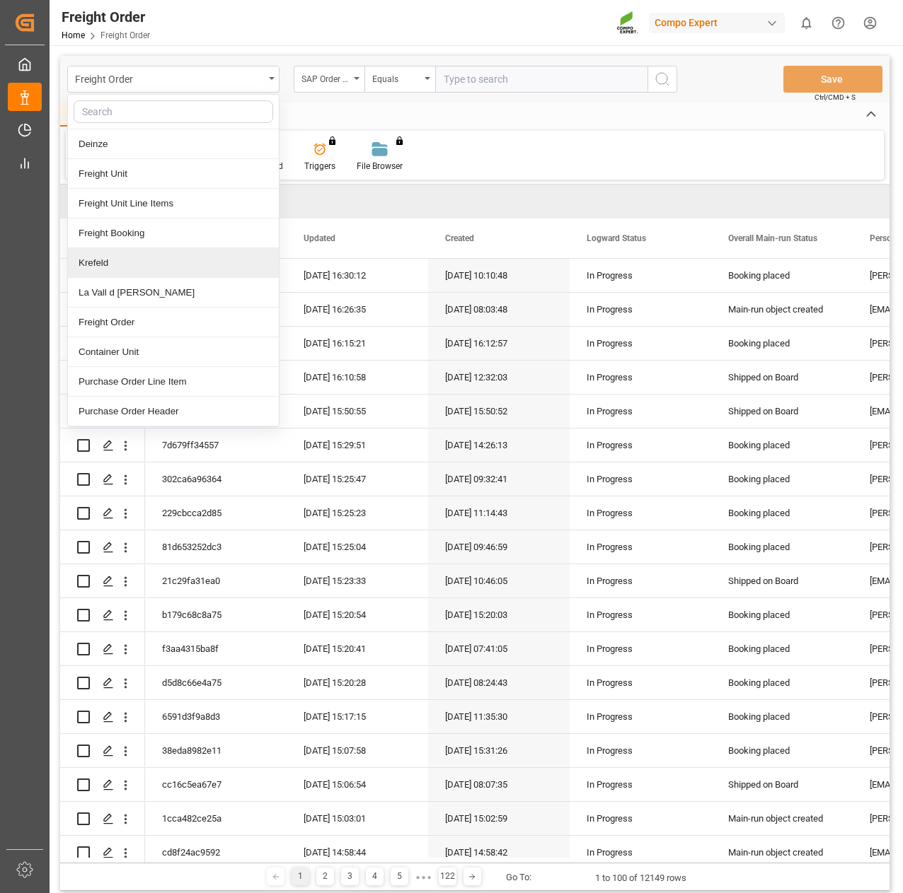
click at [179, 267] on div "Krefeld" at bounding box center [173, 263] width 211 height 30
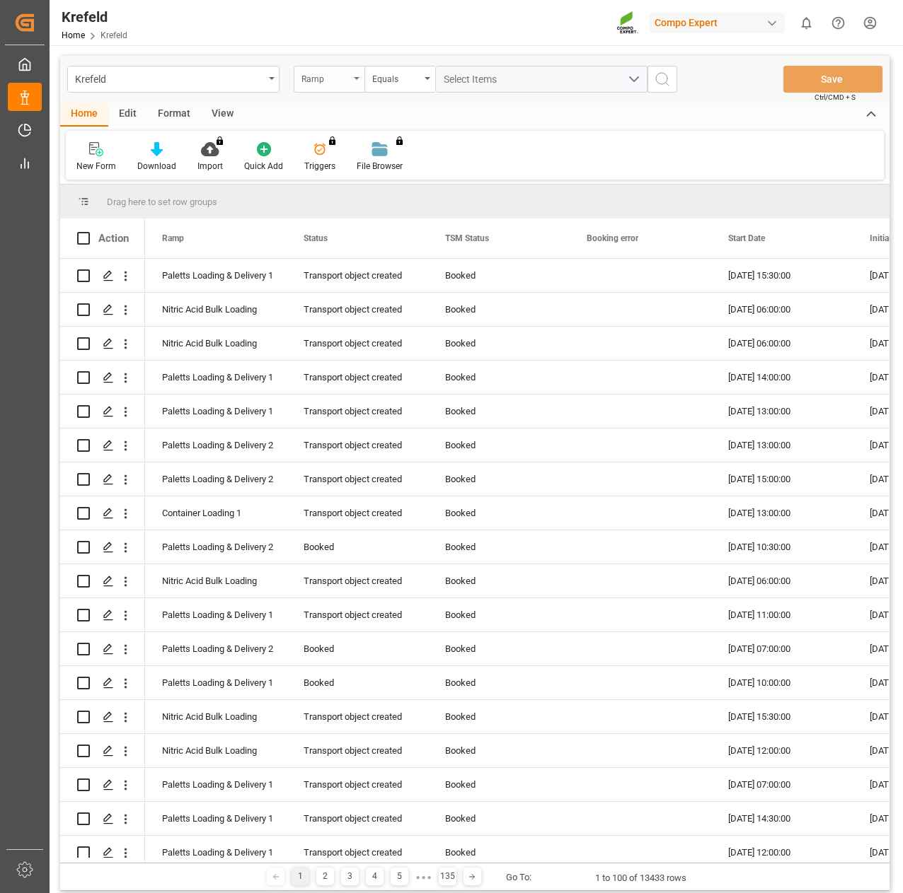
click at [330, 81] on div "Ramp" at bounding box center [325, 77] width 48 height 16
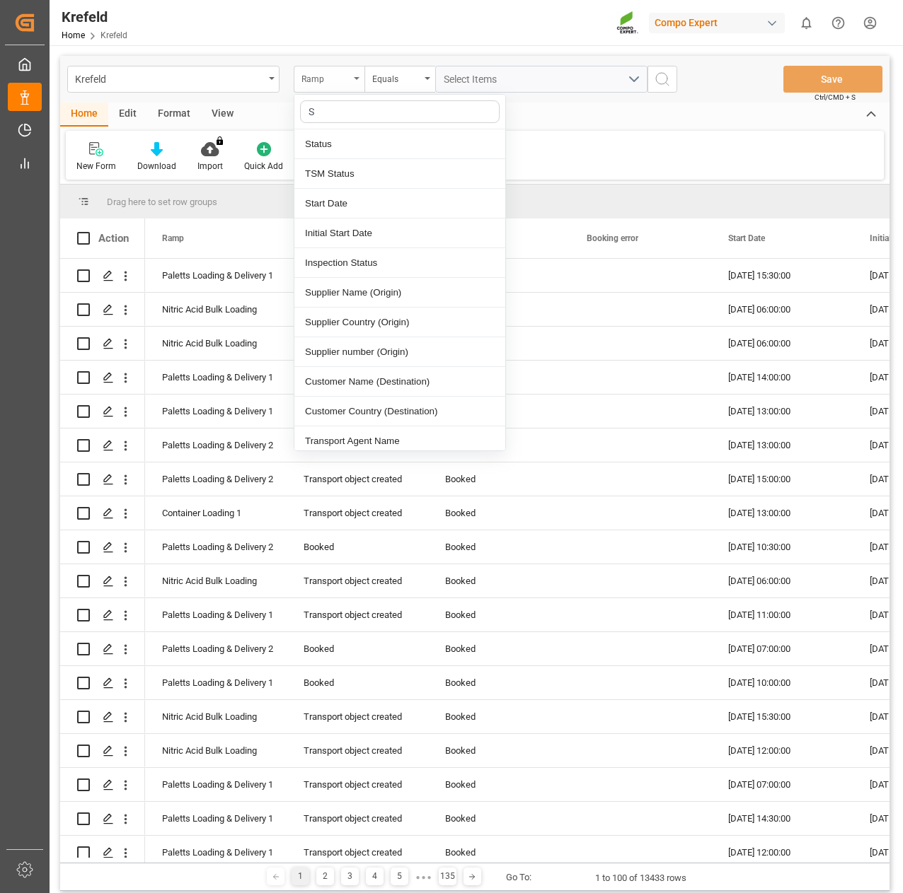
type input "Sa"
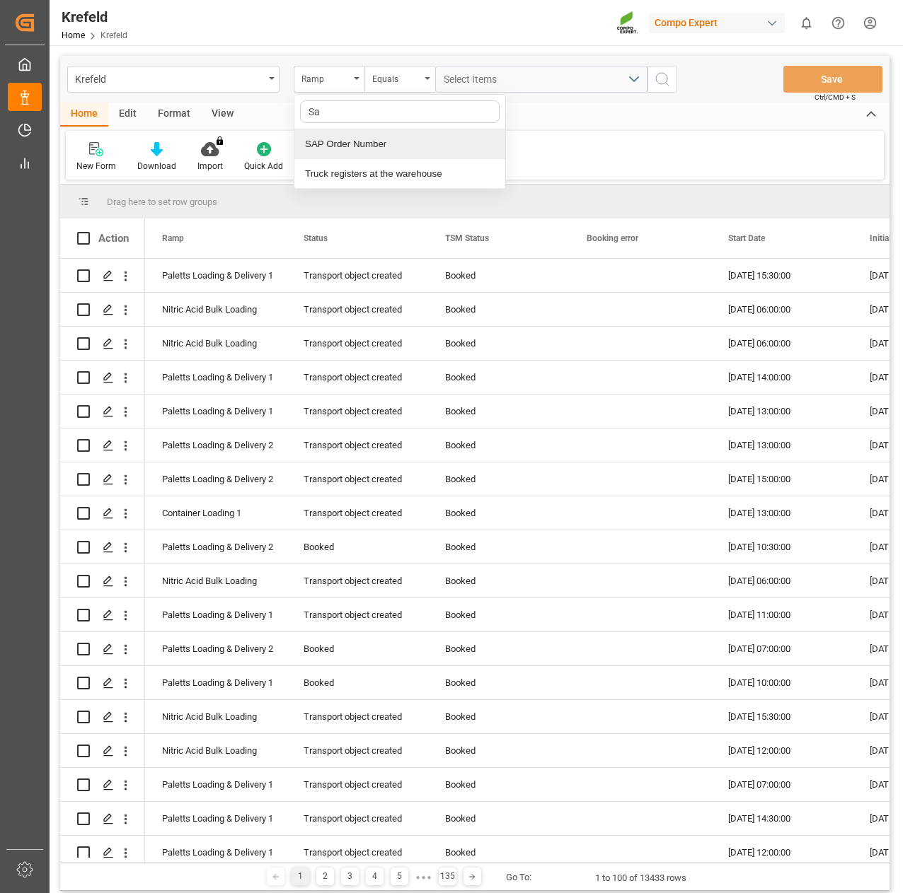
click at [344, 139] on div "SAP Order Number" at bounding box center [399, 144] width 211 height 30
click at [393, 71] on div "Equals" at bounding box center [396, 77] width 48 height 16
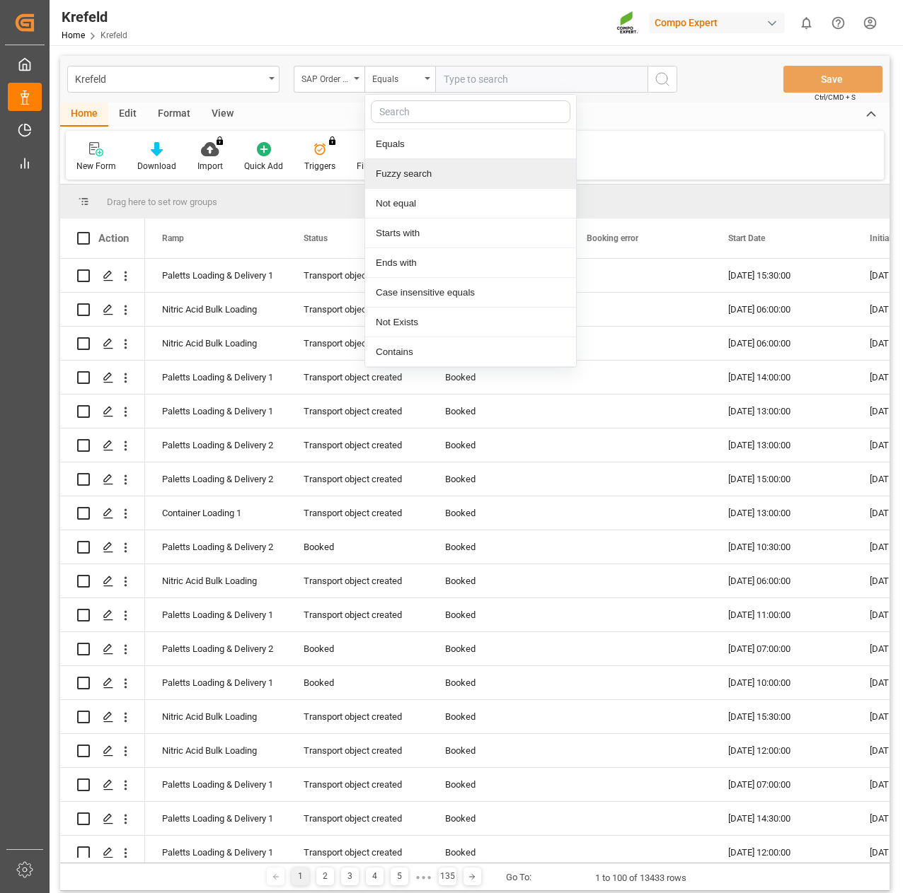
click at [398, 170] on div "Fuzzy search" at bounding box center [470, 174] width 211 height 30
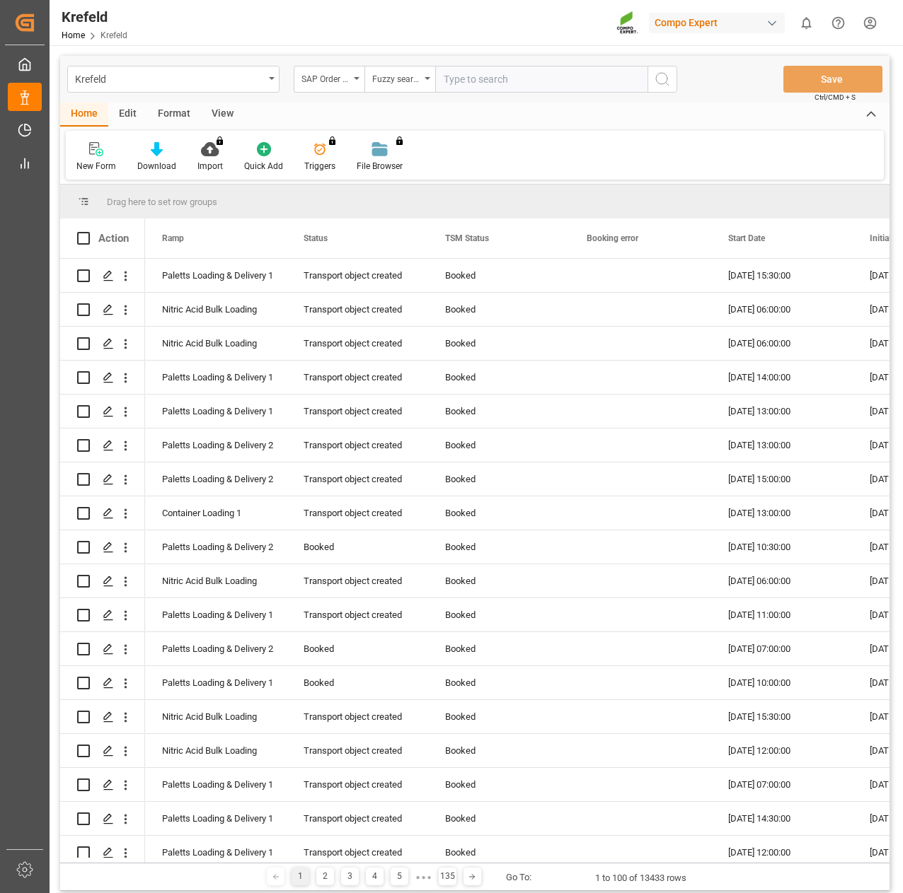
click at [504, 76] on input "text" at bounding box center [541, 79] width 212 height 27
paste input "2000000597"
type input "2000000597"
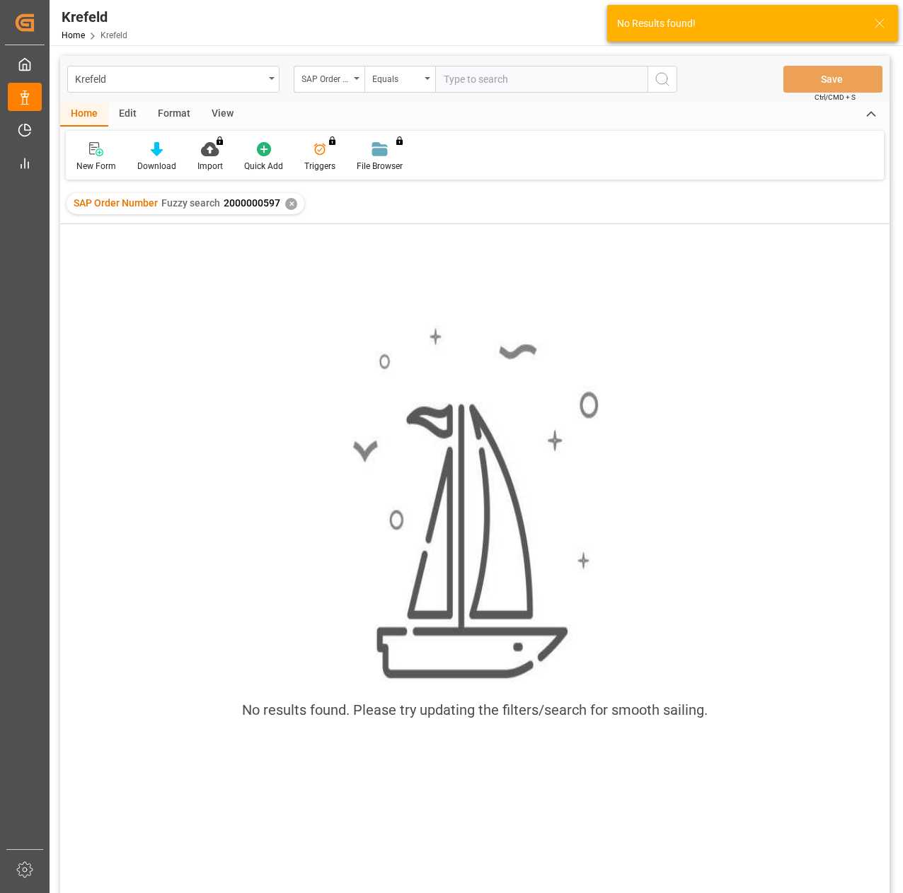
click at [289, 206] on div "✕" at bounding box center [291, 204] width 12 height 12
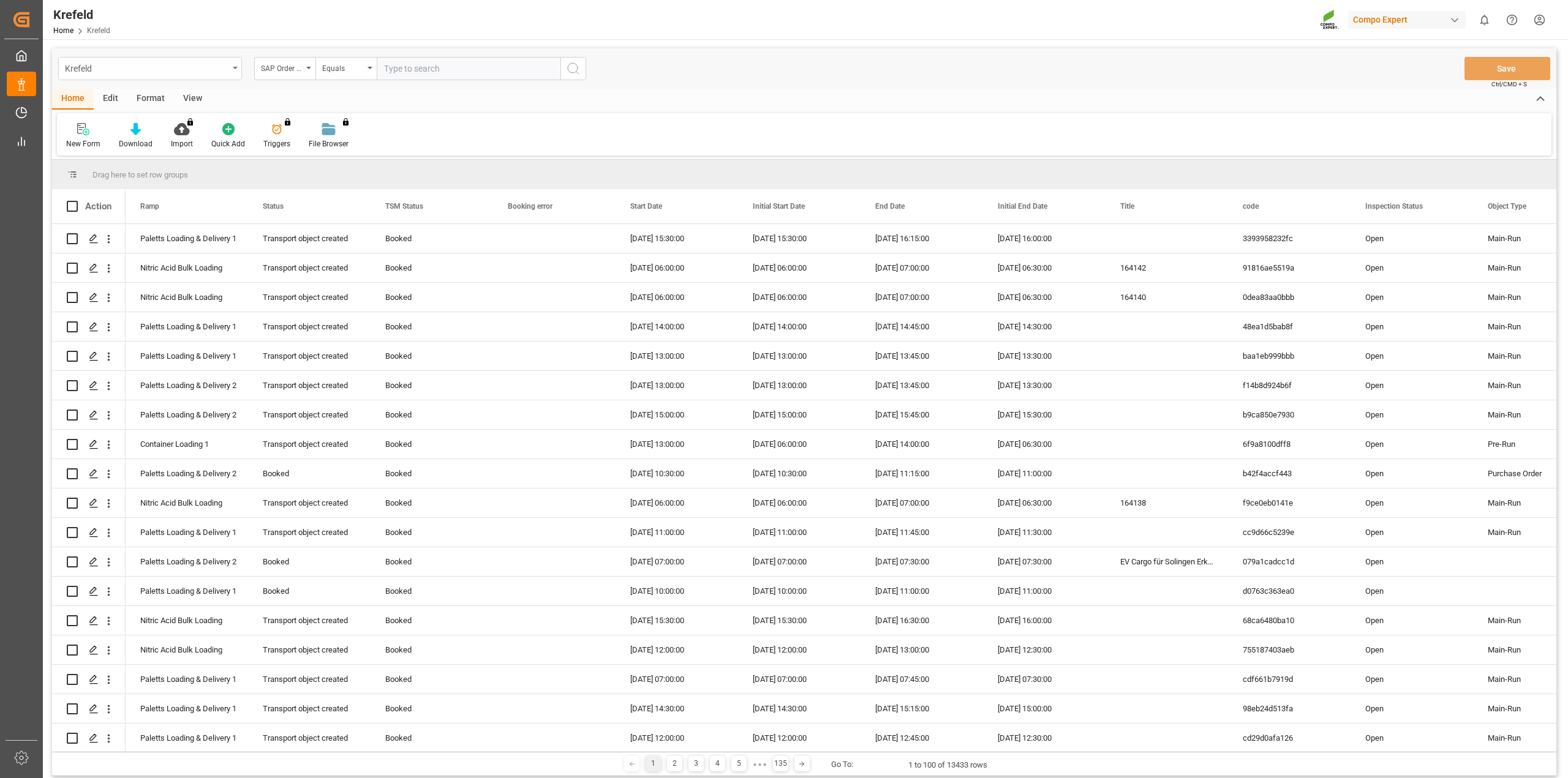
click at [166, 68] on div "Krefeld" at bounding box center [146, 68] width 164 height 16
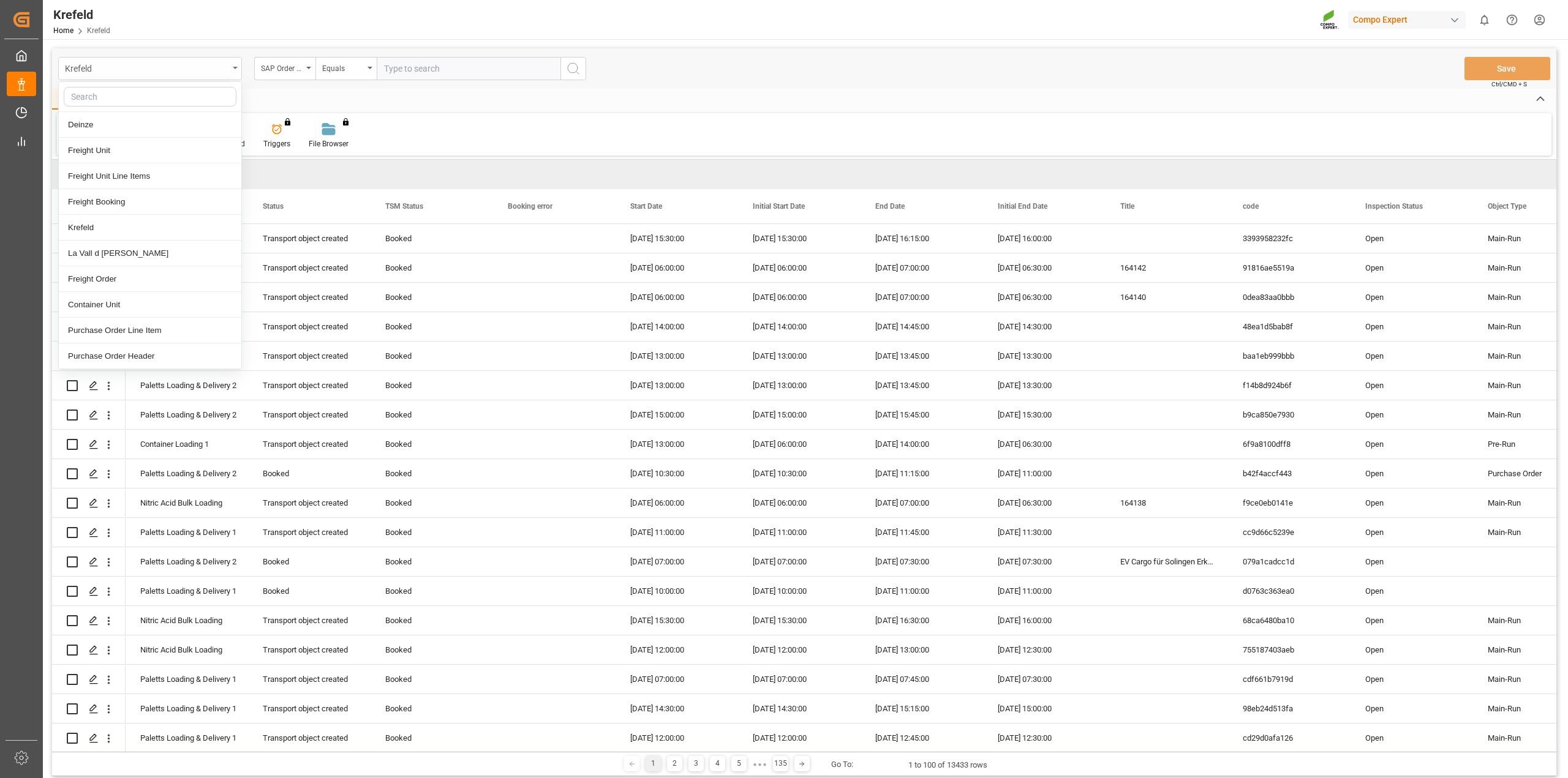
click at [162, 66] on div "Krefeld" at bounding box center [146, 68] width 164 height 16
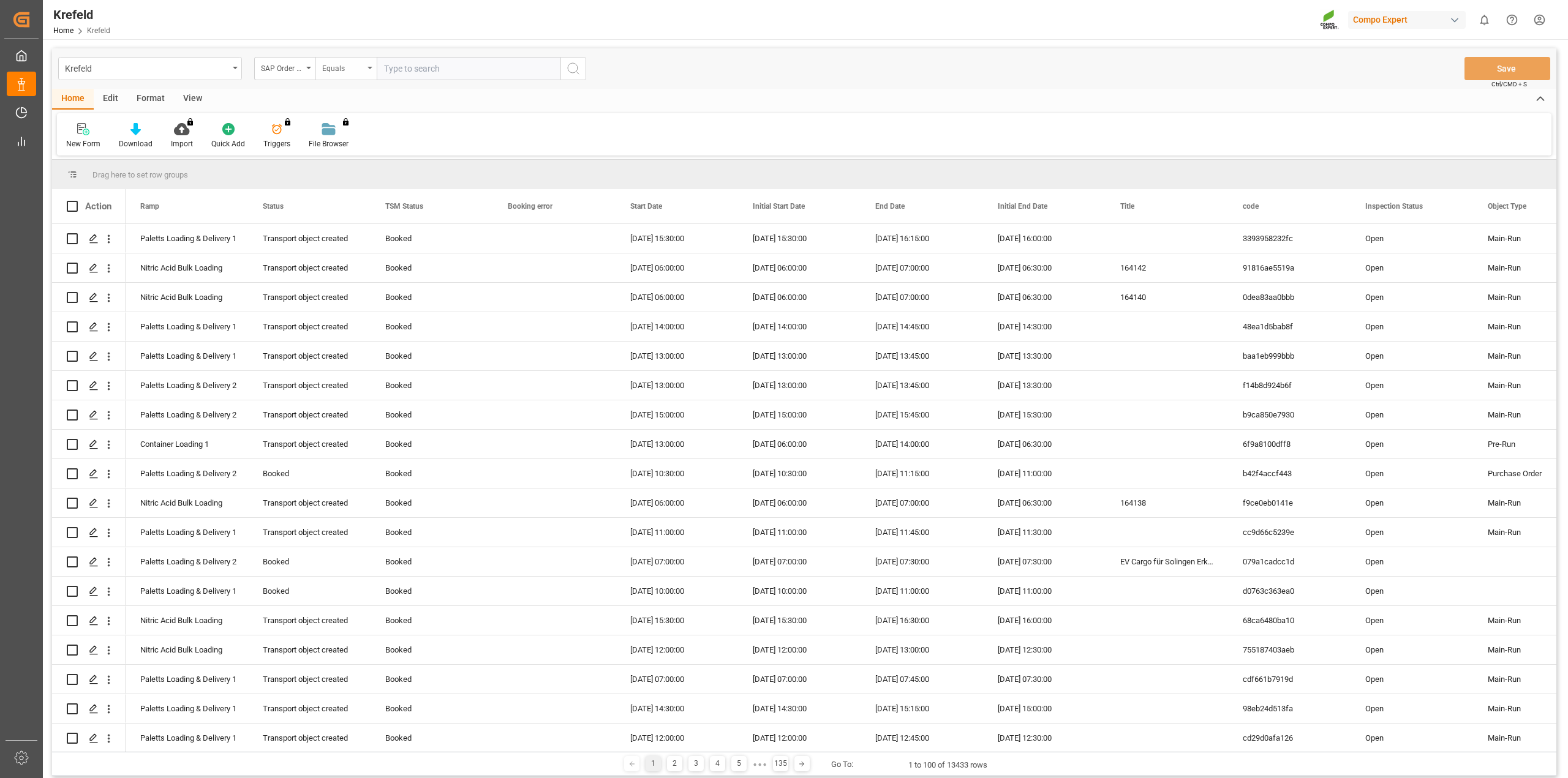
click at [337, 72] on div "Equals" at bounding box center [343, 67] width 42 height 14
click at [345, 152] on div "Fuzzy search" at bounding box center [407, 151] width 183 height 26
click at [309, 66] on div "SAP Order Number" at bounding box center [285, 68] width 61 height 23
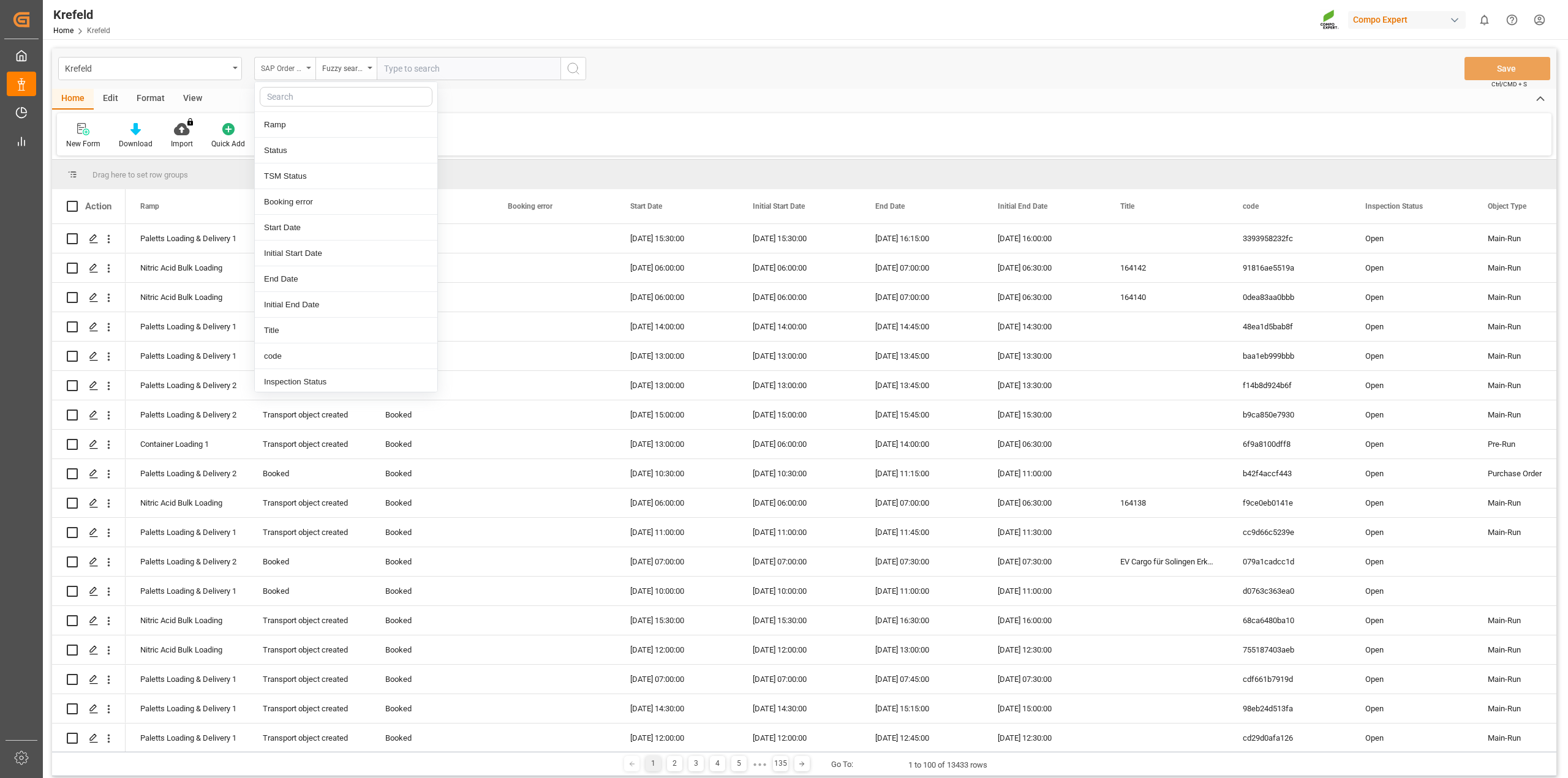
click at [302, 66] on div "SAP Order Number" at bounding box center [285, 68] width 61 height 23
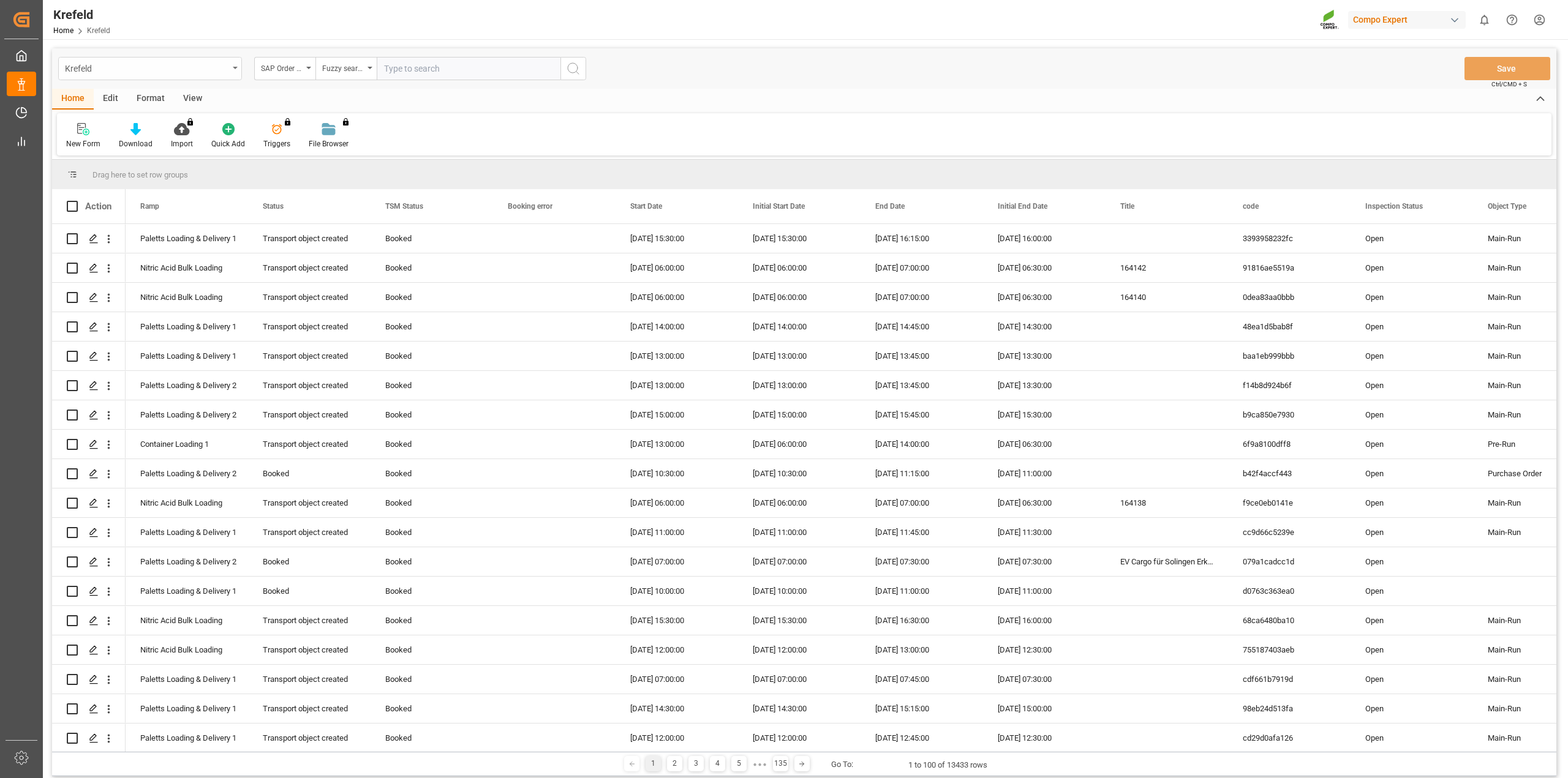
click at [189, 74] on div "Krefeld" at bounding box center [146, 68] width 164 height 16
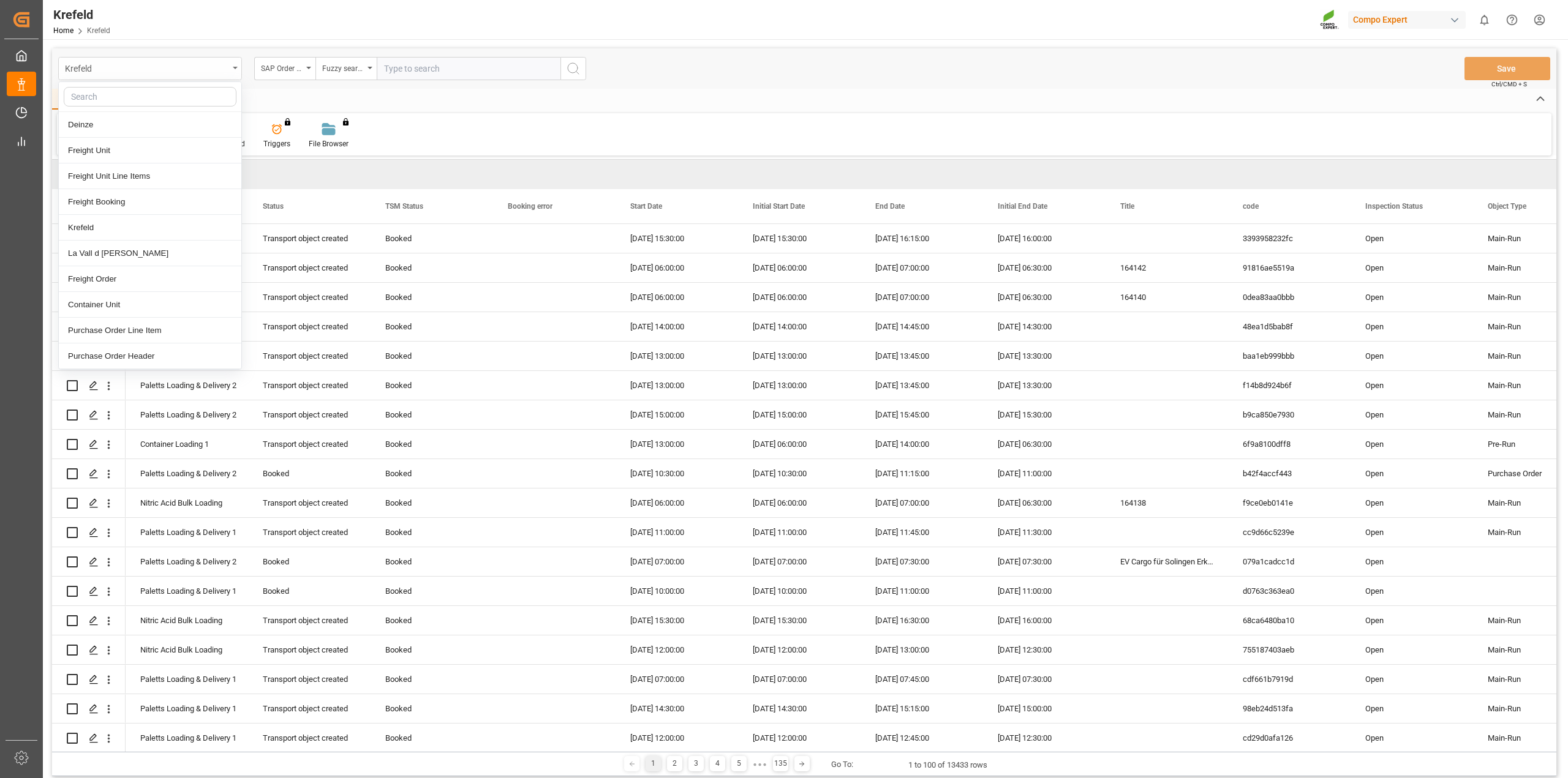
click at [189, 74] on div "Krefeld" at bounding box center [146, 68] width 164 height 16
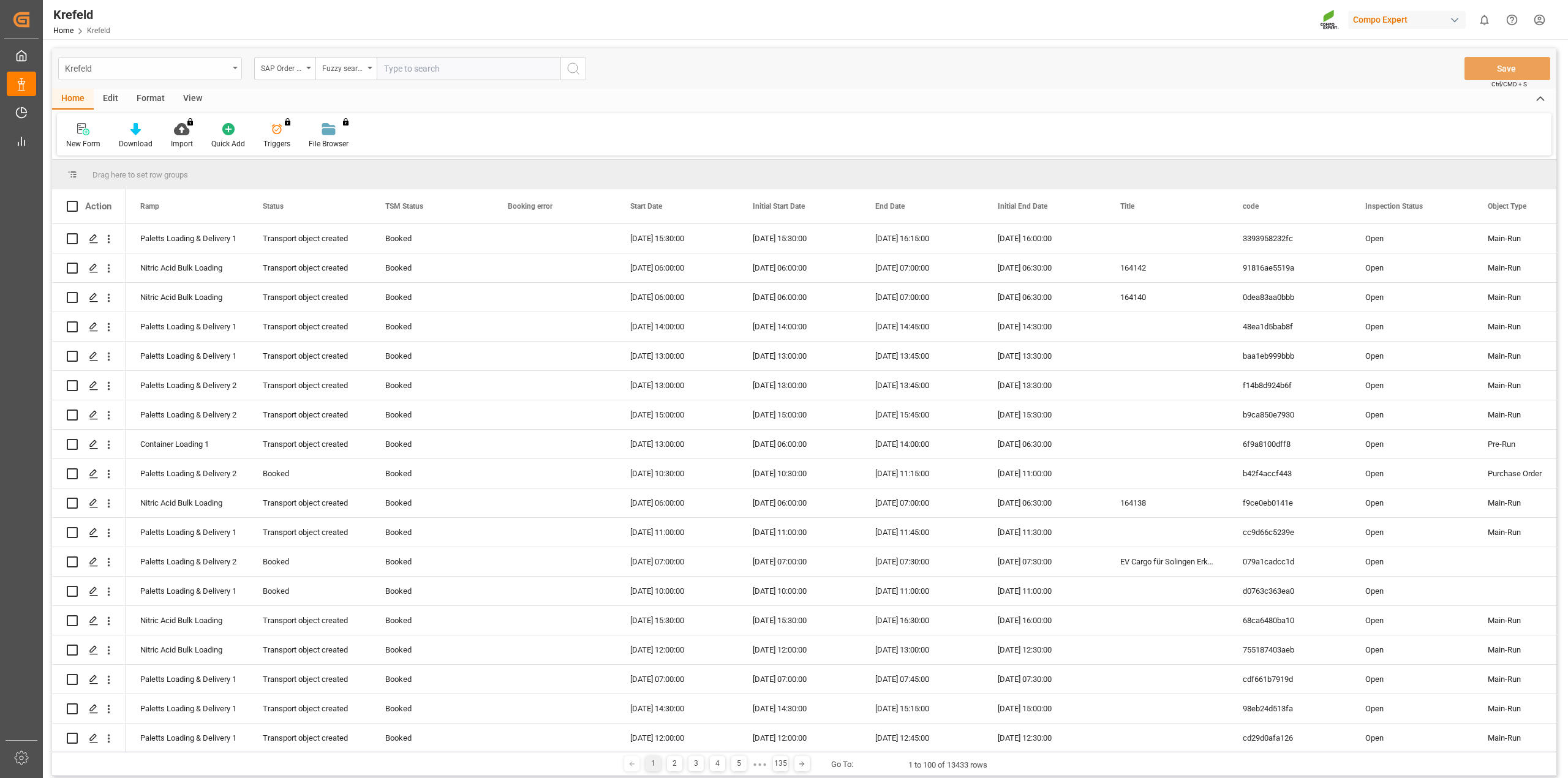
click at [190, 77] on div "Krefeld" at bounding box center [150, 68] width 184 height 23
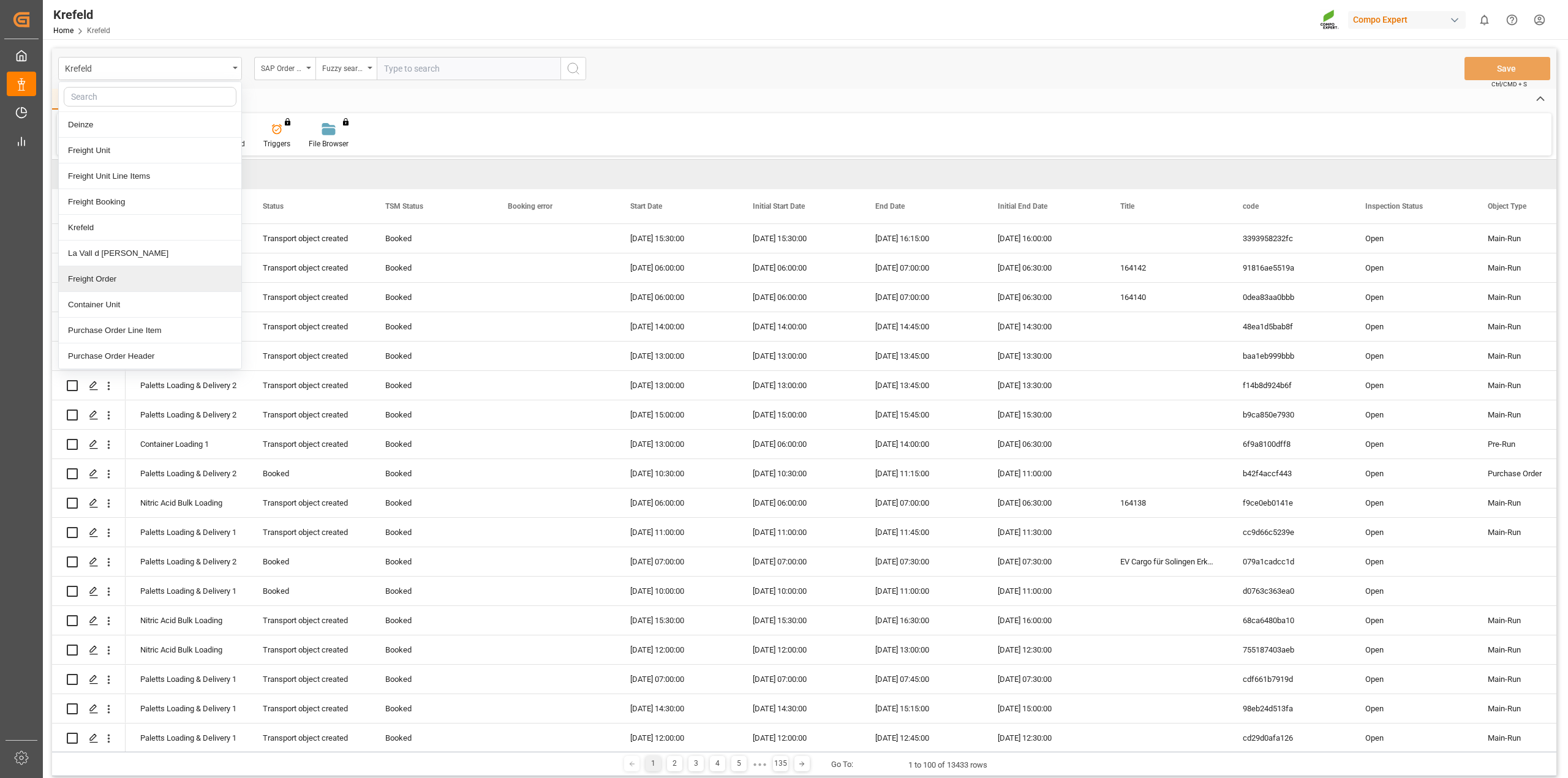
click at [124, 284] on div "Freight Order" at bounding box center [150, 280] width 183 height 26
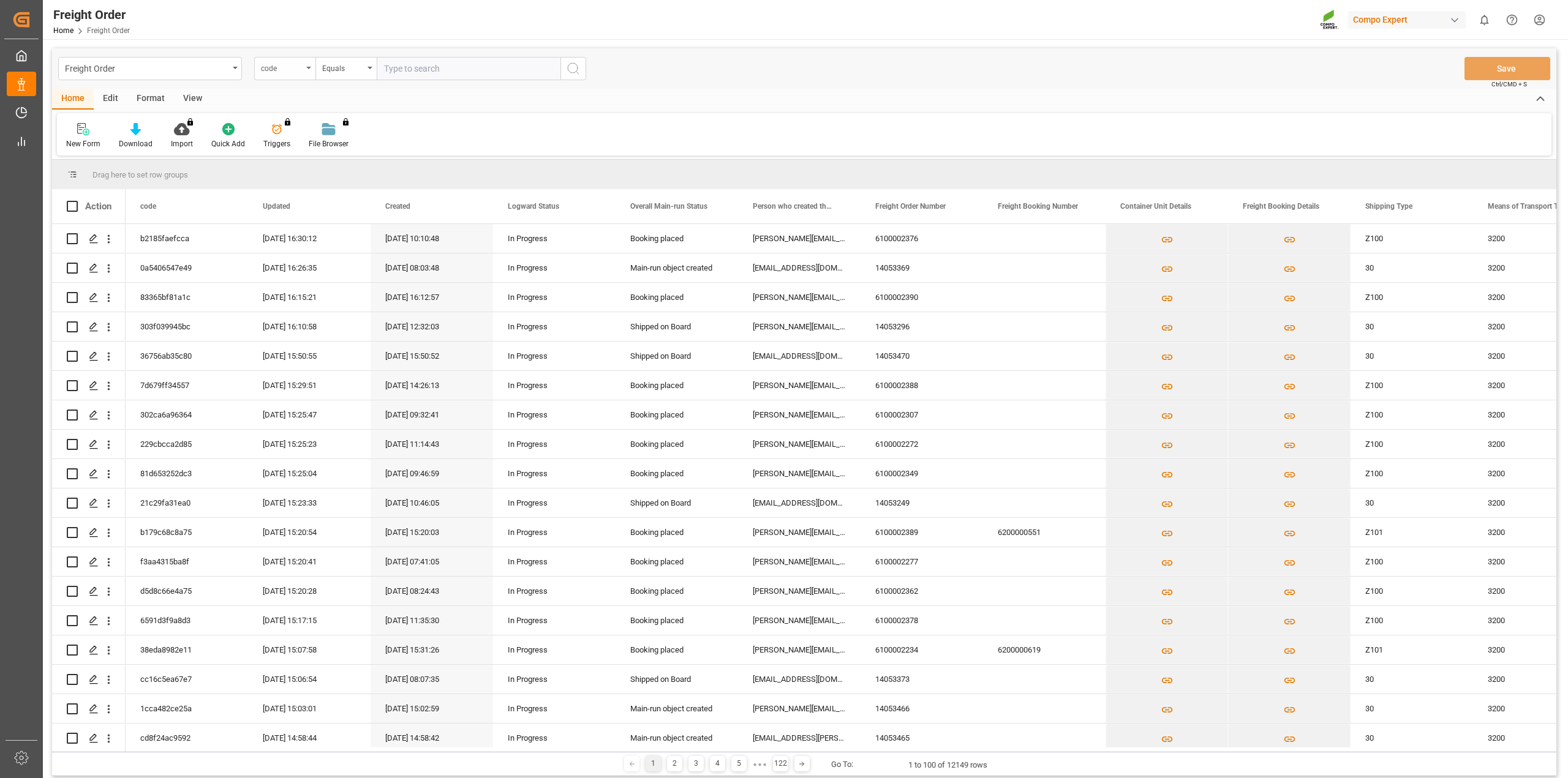
click at [277, 68] on div "code" at bounding box center [281, 67] width 42 height 14
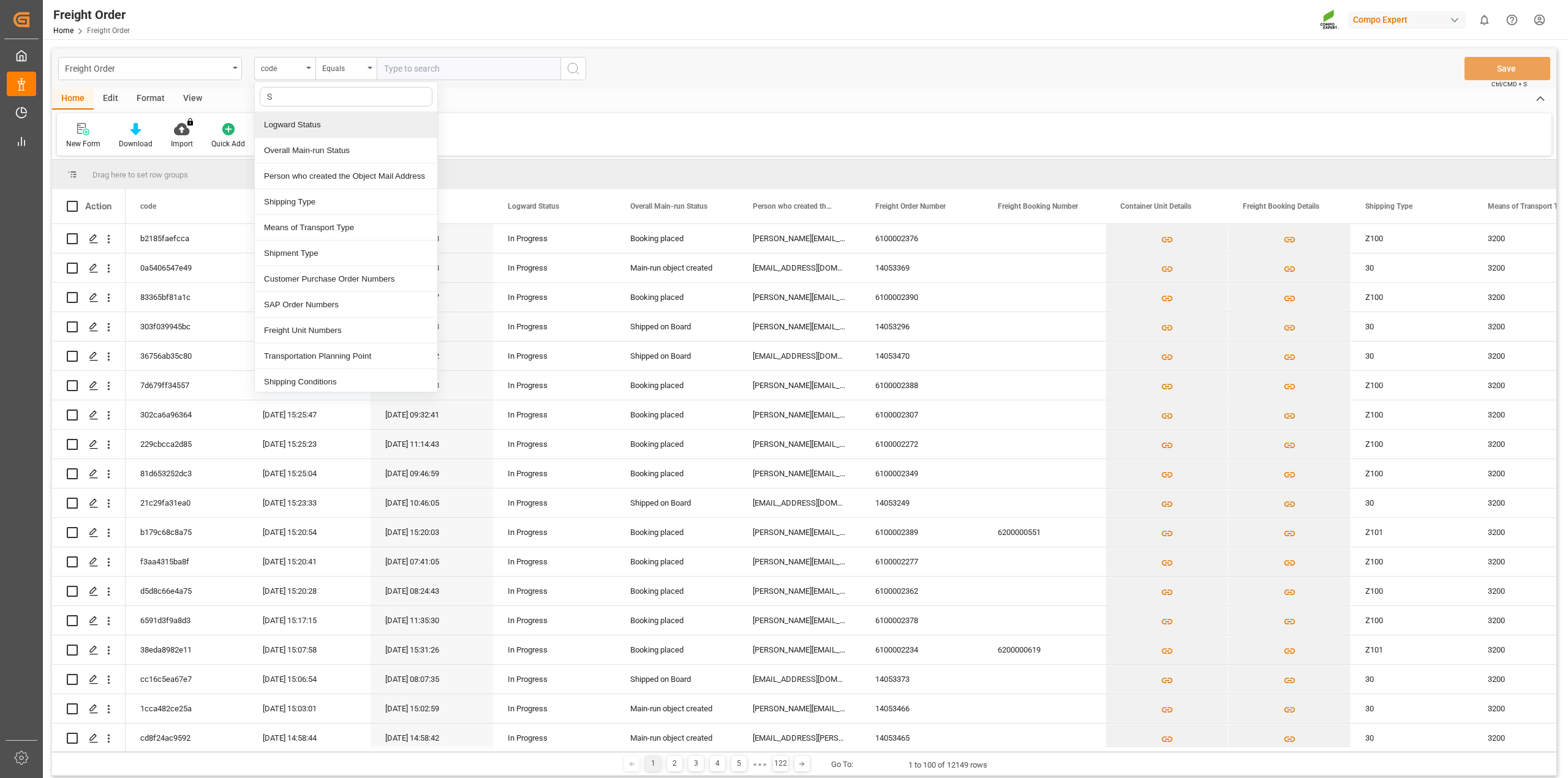
type input "Sa"
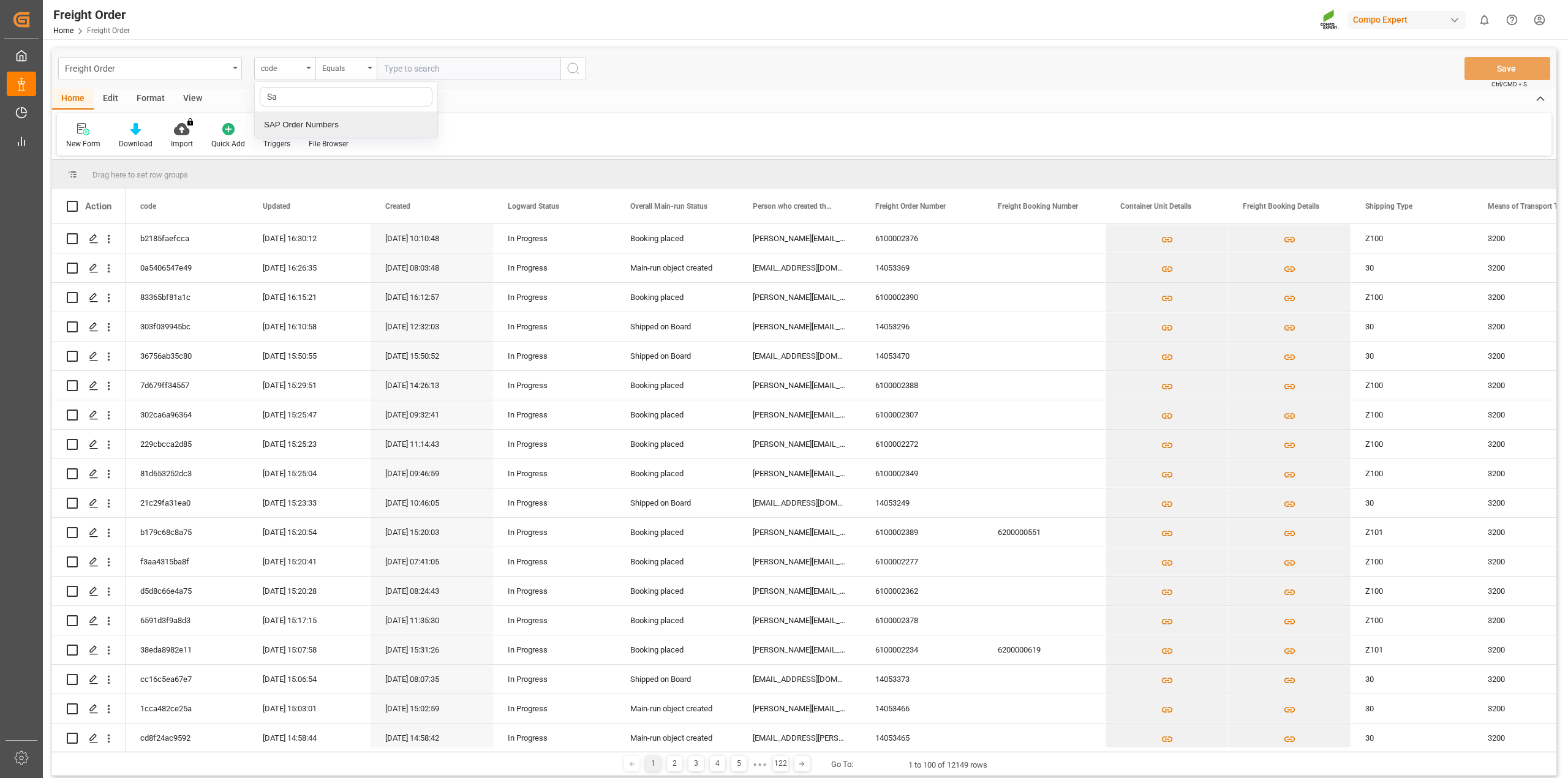
click at [299, 124] on div "SAP Order Numbers" at bounding box center [345, 125] width 183 height 26
click at [340, 79] on div "Equals" at bounding box center [345, 68] width 61 height 23
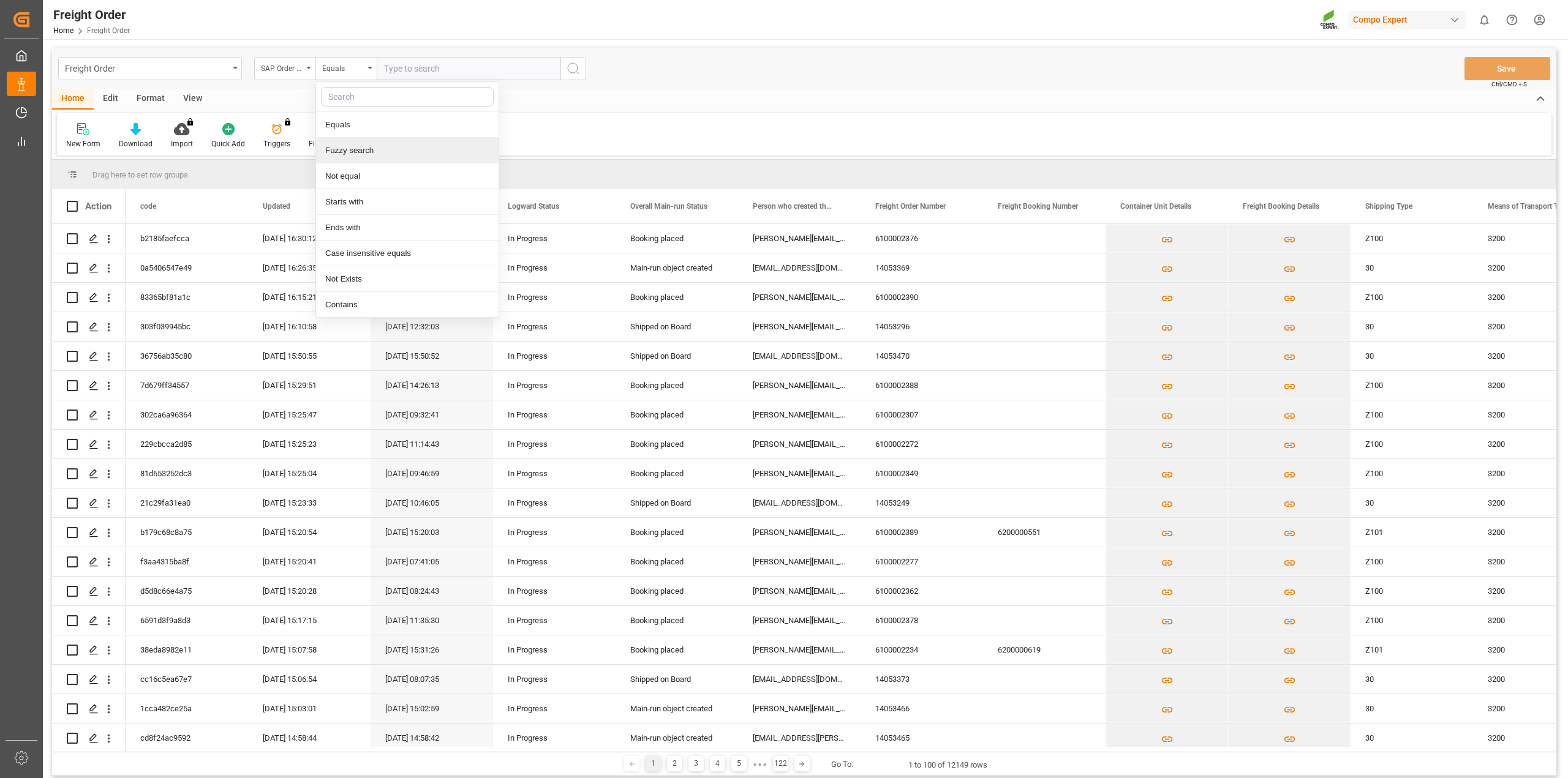
click at [343, 149] on div "Fuzzy search" at bounding box center [407, 151] width 183 height 26
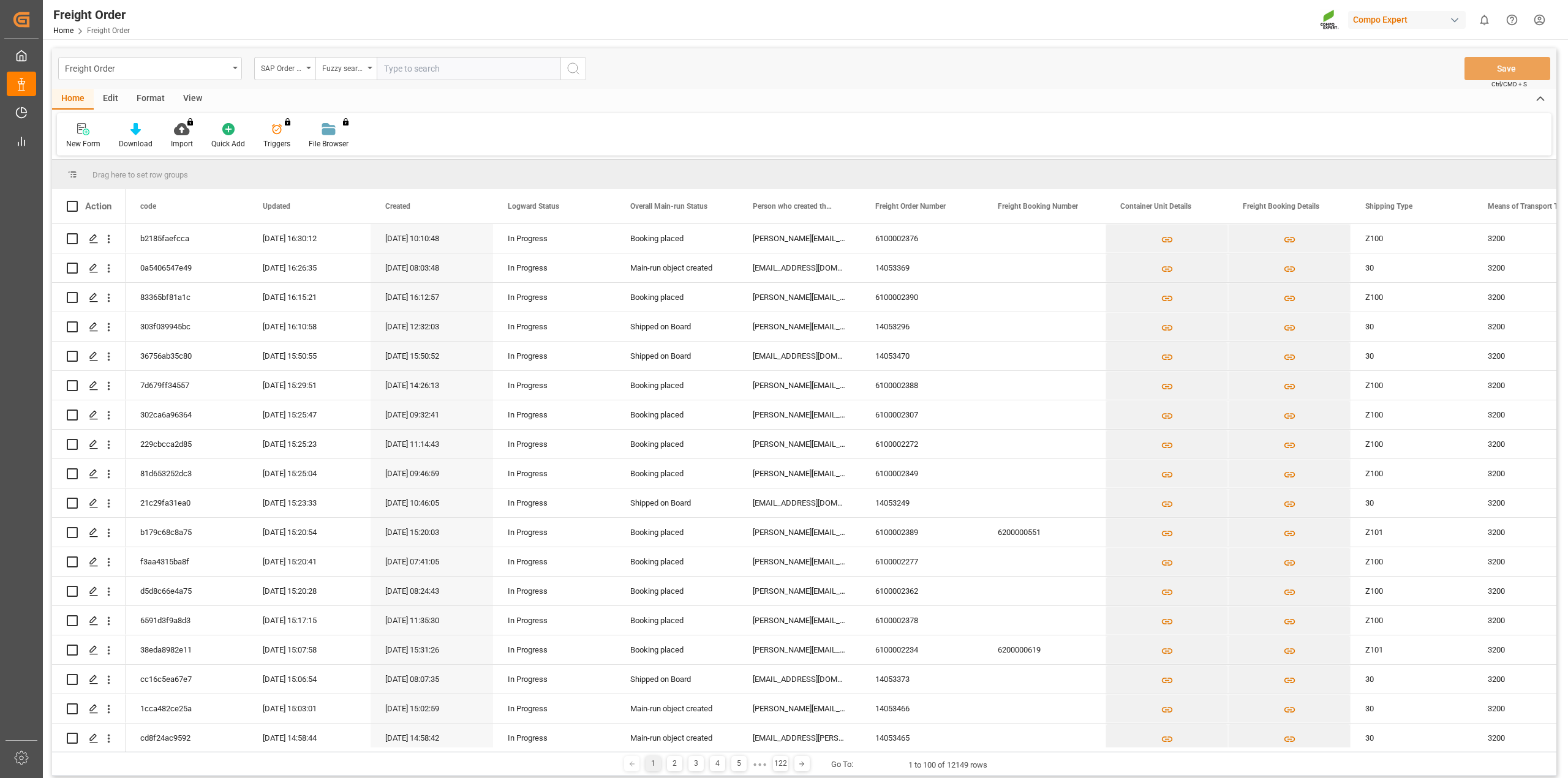
click at [398, 74] on input "text" at bounding box center [468, 68] width 184 height 23
type input "2000000597"
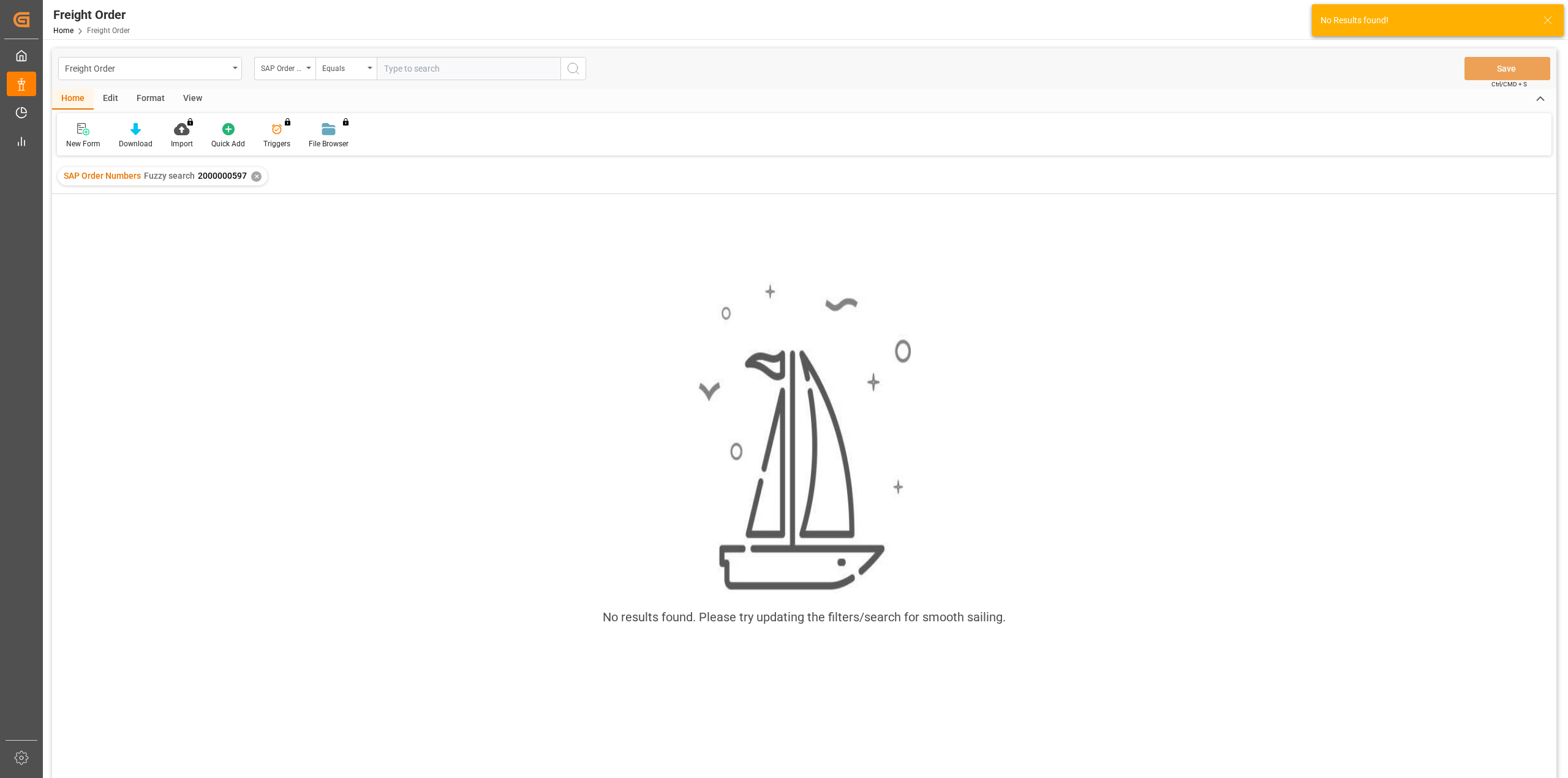
click at [781, 18] on icon at bounding box center [1547, 20] width 15 height 15
